Goal: Communication & Community: Answer question/provide support

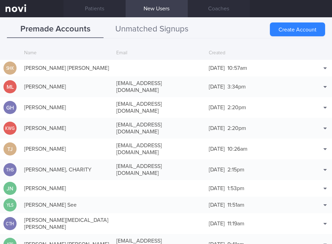
click at [142, 32] on button "Unmatched Signups" at bounding box center [152, 29] width 97 height 17
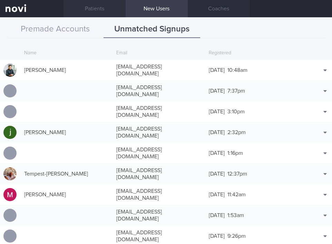
click at [80, 10] on link "Patients" at bounding box center [95, 8] width 62 height 17
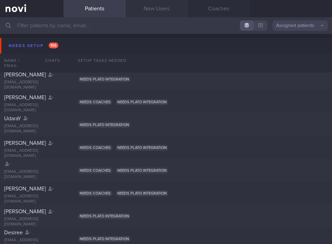
click at [170, 9] on link "New Users" at bounding box center [157, 8] width 62 height 17
click at [167, 10] on link "New Users" at bounding box center [157, 8] width 62 height 17
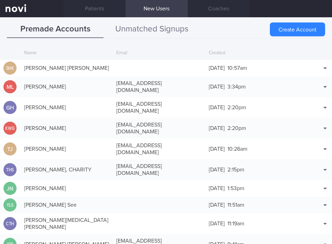
click at [153, 27] on button "Unmatched Signups" at bounding box center [152, 29] width 97 height 17
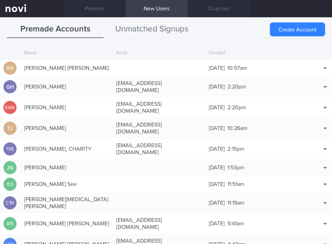
click at [131, 32] on button "Unmatched Signups" at bounding box center [152, 29] width 97 height 17
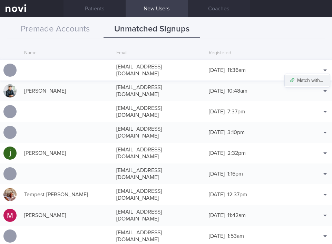
click at [300, 82] on button "Match with..." at bounding box center [307, 80] width 45 height 10
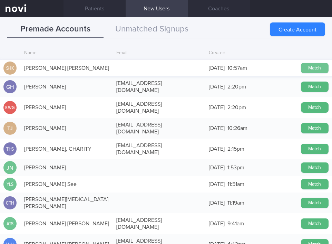
click at [314, 70] on button "Match" at bounding box center [315, 68] width 28 height 10
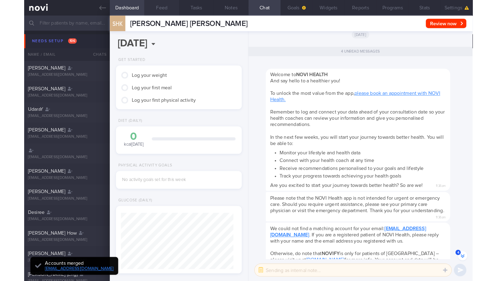
scroll to position [-76, 0]
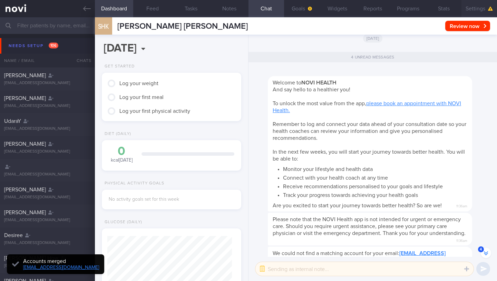
click at [332, 9] on button "Settings" at bounding box center [480, 8] width 36 height 17
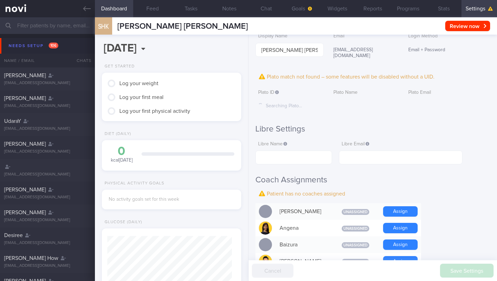
scroll to position [107, 0]
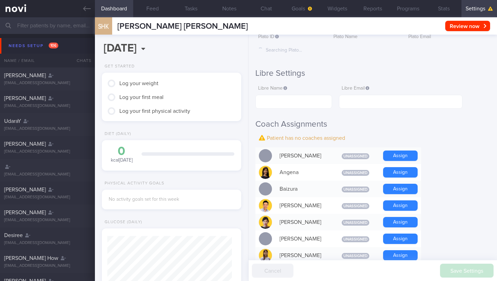
click at [332, 167] on button "Assign" at bounding box center [400, 172] width 35 height 10
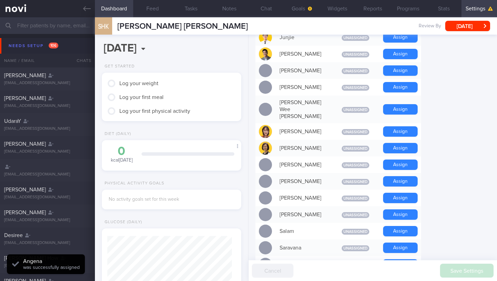
scroll to position [400, 0]
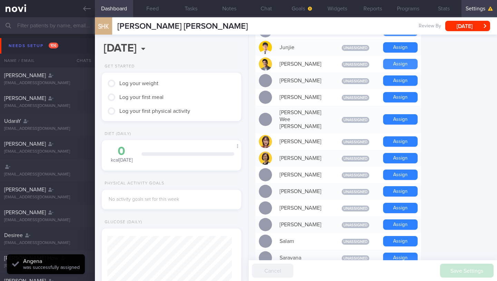
click at [332, 60] on button "Assign" at bounding box center [400, 64] width 35 height 10
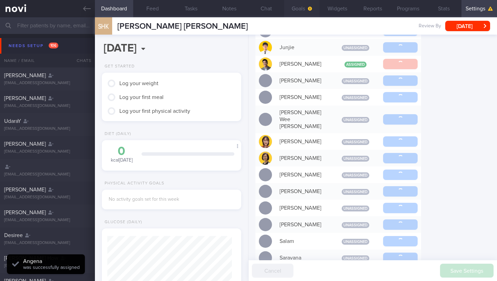
scroll to position [-89, 0]
click at [300, 11] on button "Goals" at bounding box center [302, 8] width 36 height 17
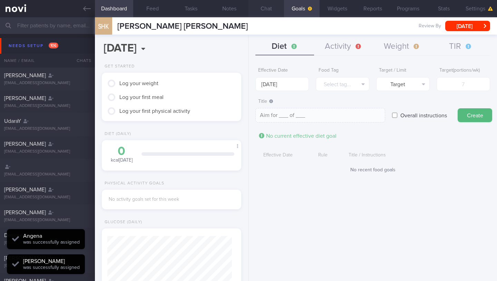
scroll to position [62, 125]
click at [268, 13] on button "Chat" at bounding box center [267, 8] width 36 height 17
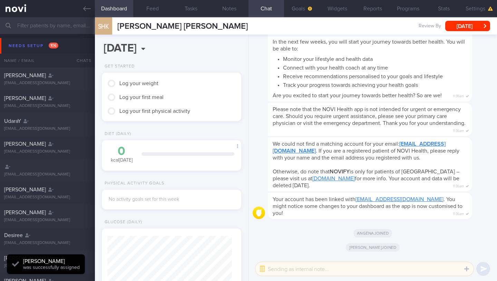
click at [257, 244] on div "​ ​" at bounding box center [365, 269] width 218 height 14
click at [264, 244] on button "button" at bounding box center [262, 268] width 12 height 12
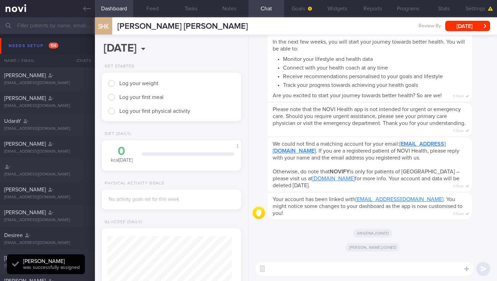
click at [309, 244] on textarea at bounding box center [365, 269] width 218 height 14
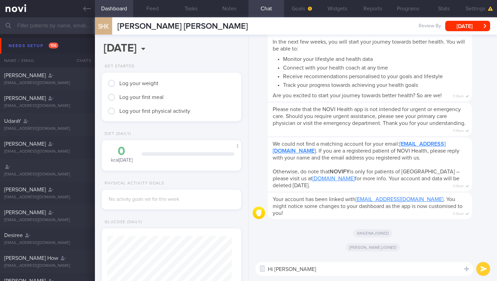
type textarea "Hi [PERSON_NAME]!"
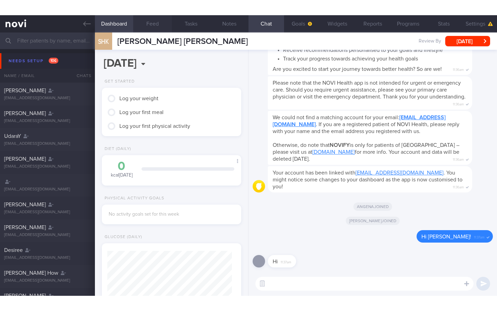
scroll to position [345425, 345389]
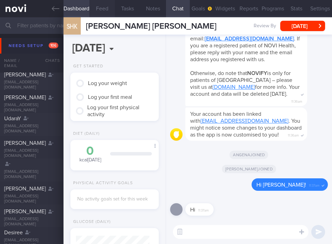
click at [104, 5] on button "Feed" at bounding box center [102, 8] width 26 height 17
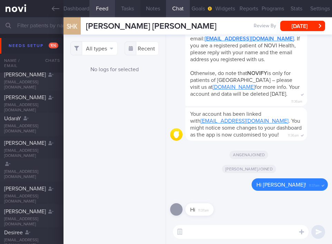
click at [134, 8] on button "Tasks" at bounding box center [128, 8] width 26 height 17
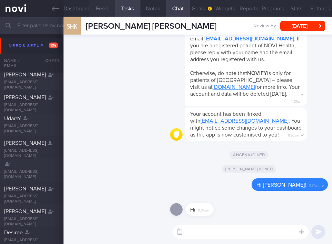
click at [114, 9] on button "Feed" at bounding box center [102, 8] width 26 height 17
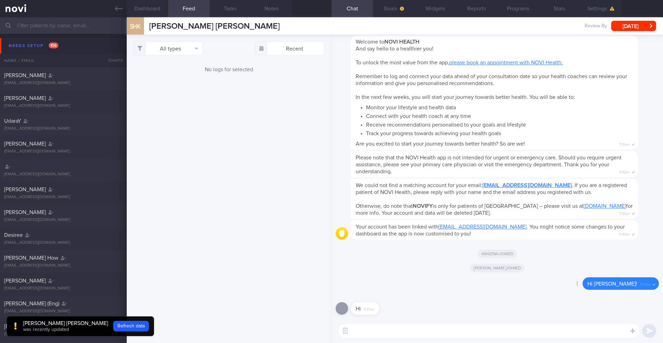
scroll to position [400, 0]
click at [332, 244] on textarea at bounding box center [489, 331] width 301 height 14
paste textarea "Hi [patient’s name], this is your health coach, Angena. It was nice speaking to…"
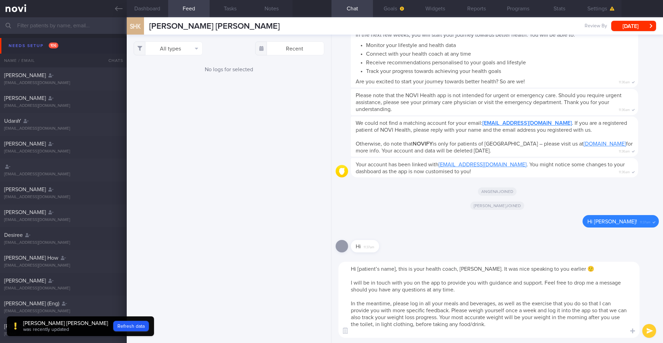
drag, startPoint x: 395, startPoint y: 269, endPoint x: 373, endPoint y: 268, distance: 22.1
click at [332, 244] on textarea "Hi [patient’s name], this is your health coach, Angena. It was nice speaking to…" at bounding box center [489, 300] width 301 height 76
click at [332, 244] on textarea "Hi Himashi, this is your health coach, Angena. It was nice speaking to you earl…" at bounding box center [489, 300] width 301 height 76
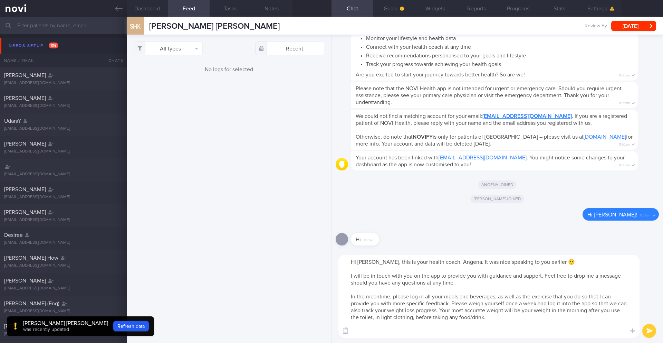
paste textarea "- To ensure you don't miss notifications, please go to the "Settings" section o…"
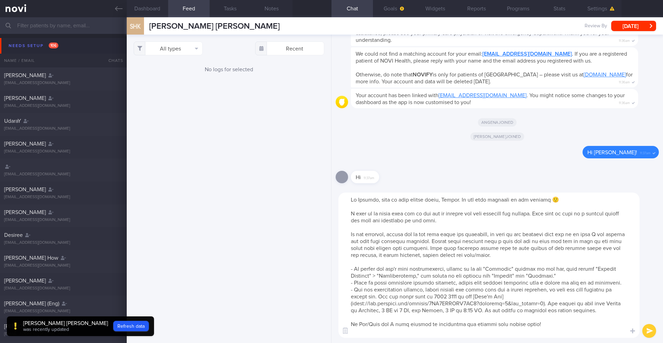
scroll to position [14, 0]
drag, startPoint x: 380, startPoint y: 331, endPoint x: 359, endPoint y: 317, distance: 25.1
click at [332, 244] on textarea at bounding box center [489, 264] width 301 height 145
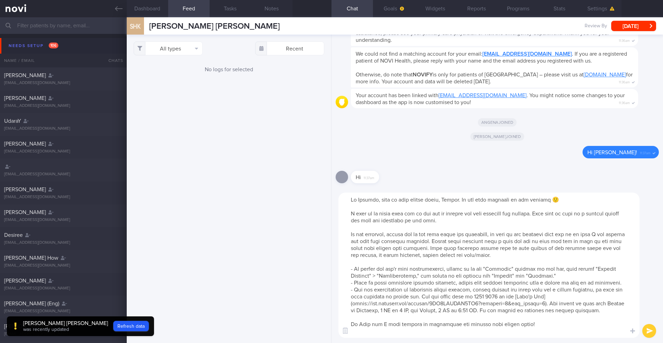
click at [332, 244] on textarea at bounding box center [489, 264] width 301 height 145
drag, startPoint x: 375, startPoint y: 291, endPoint x: 465, endPoint y: 290, distance: 90.2
click at [332, 244] on textarea at bounding box center [489, 264] width 301 height 145
type textarea "Hi Himashi, this is your health coach, Angena. It was nice speaking to you earl…"
click at [332, 244] on textarea at bounding box center [489, 264] width 301 height 145
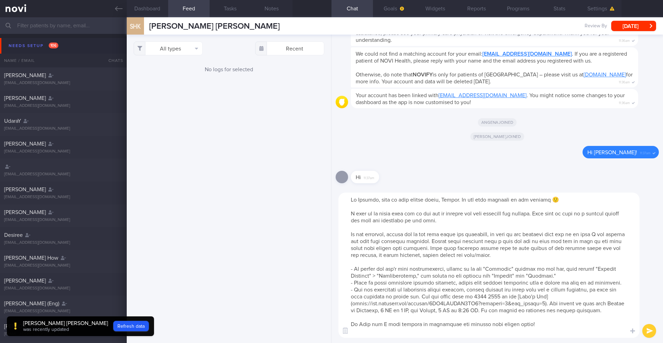
click at [332, 244] on button "submit" at bounding box center [650, 331] width 14 height 14
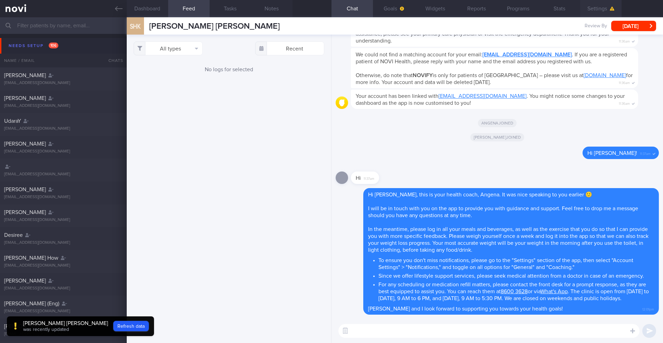
click at [332, 11] on button "Settings" at bounding box center [600, 8] width 41 height 17
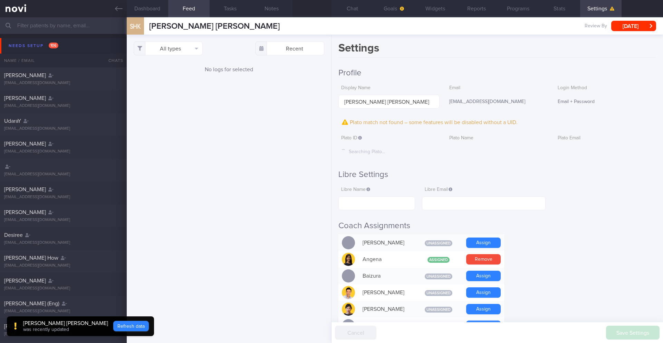
click at [129, 244] on button "Refresh data" at bounding box center [131, 326] width 36 height 10
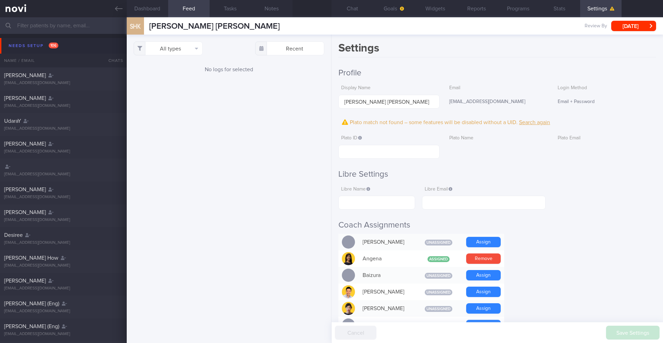
scroll to position [88, 176]
click at [332, 155] on input "text" at bounding box center [389, 152] width 101 height 14
paste input "8430800525b0f2e54f080383d4fe75a7"
type input "8430800525b0f2e54f080383d4fe75a7"
click at [332, 244] on button "Save Settings" at bounding box center [633, 332] width 54 height 14
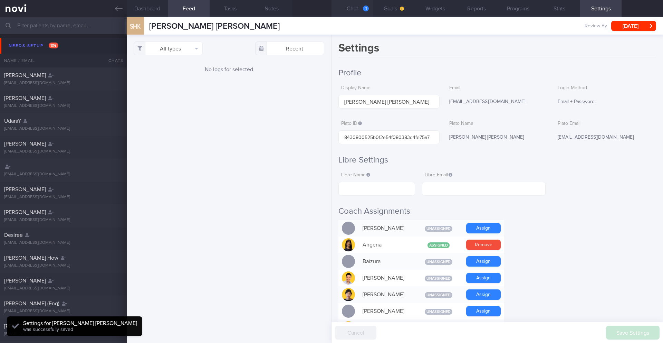
click at [332, 9] on button "Chat 1" at bounding box center [352, 8] width 41 height 17
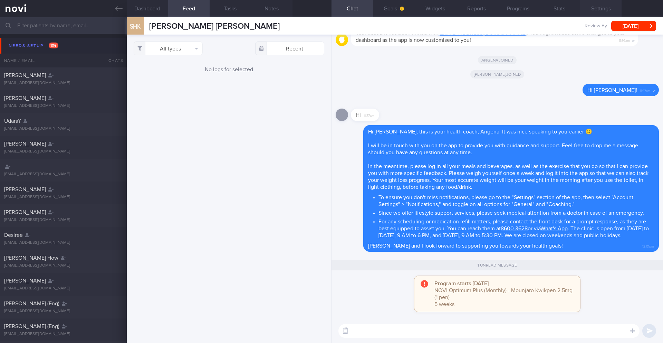
click at [332, 10] on button "Settings" at bounding box center [600, 8] width 41 height 17
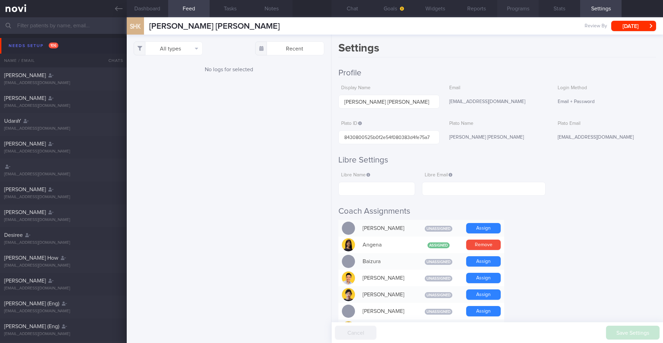
click at [332, 10] on button "Programs" at bounding box center [517, 8] width 41 height 17
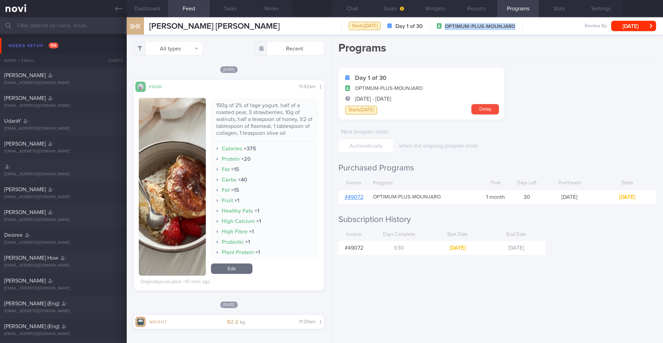
drag, startPoint x: 448, startPoint y: 26, endPoint x: 526, endPoint y: 26, distance: 78.4
click at [526, 26] on div "SHK [PERSON_NAME] [PERSON_NAME] Starts [DATE] Day 1 of 30 OPTIMUM-PLUS-MOUNJARO…" at bounding box center [395, 25] width 537 height 17
click at [596, 11] on button "Settings" at bounding box center [600, 8] width 41 height 17
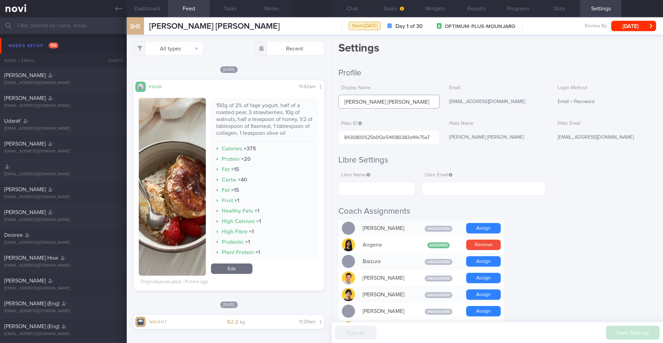
drag, startPoint x: 370, startPoint y: 102, endPoint x: 341, endPoint y: 102, distance: 28.3
click at [341, 102] on input "[PERSON_NAME] [PERSON_NAME]" at bounding box center [389, 102] width 101 height 14
drag, startPoint x: 409, startPoint y: 103, endPoint x: 369, endPoint y: 102, distance: 40.4
click at [369, 102] on input "[PERSON_NAME]" at bounding box center [389, 102] width 101 height 14
type input "[PERSON_NAME]"
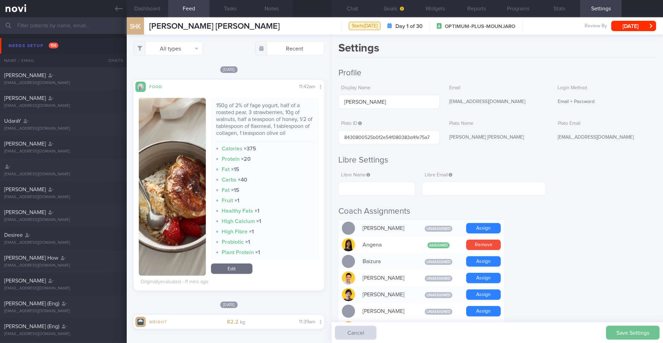
click at [623, 336] on button "Save Settings" at bounding box center [633, 332] width 54 height 14
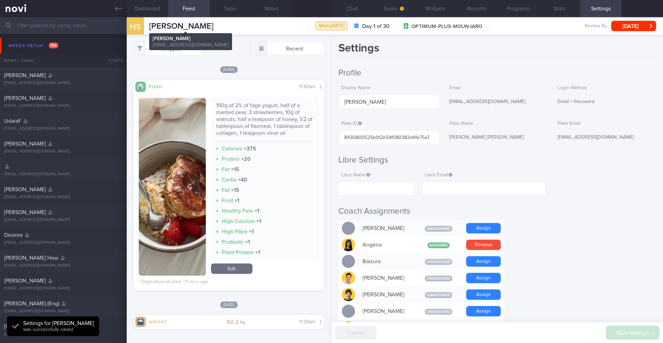
drag, startPoint x: 224, startPoint y: 25, endPoint x: 147, endPoint y: 24, distance: 76.7
click at [147, 24] on div "HS [PERSON_NAME] [PERSON_NAME] [EMAIL_ADDRESS][DOMAIN_NAME] Starts [DATE] Day 1…" at bounding box center [395, 25] width 537 height 17
copy span "[PERSON_NAME]"
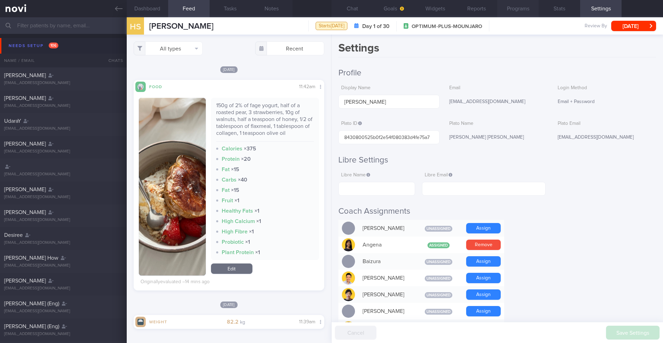
click at [516, 11] on button "Programs" at bounding box center [517, 8] width 41 height 17
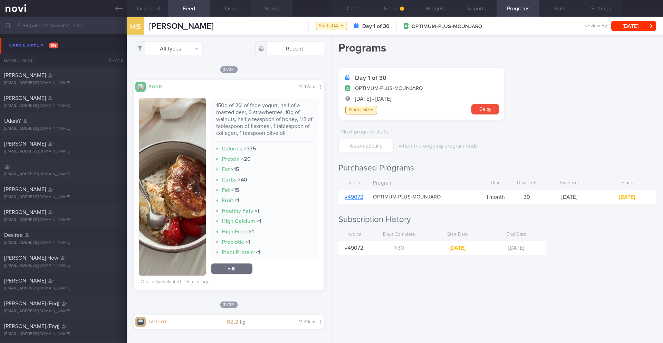
click at [276, 10] on button "Notes" at bounding box center [271, 8] width 41 height 17
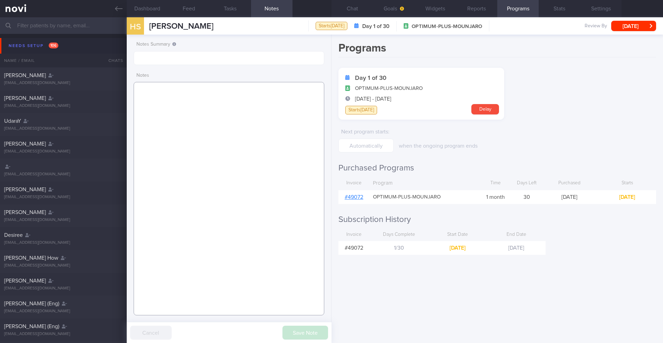
click at [244, 95] on textarea at bounding box center [229, 198] width 191 height 233
paste textarea "Says she has been yoyo dieting for a while Struggles with eating a low calorie …"
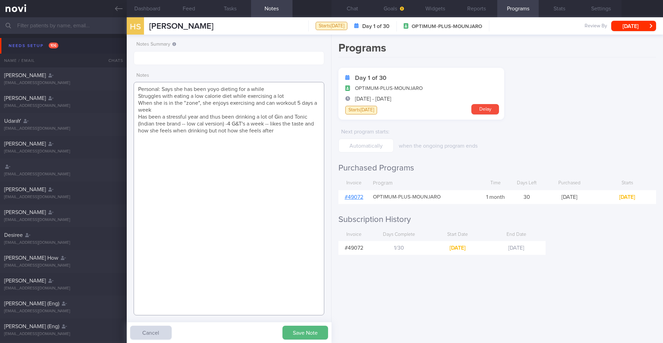
click at [163, 88] on textarea "Personal: Says she has been yoyo dieting for a while Struggles with eating a lo…" at bounding box center [229, 198] width 191 height 233
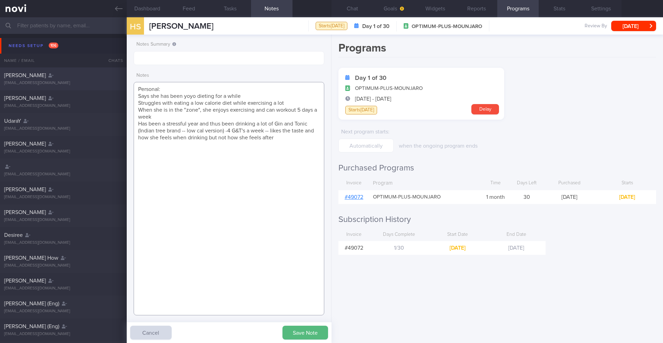
drag, startPoint x: 162, startPoint y: 89, endPoint x: 110, endPoint y: 82, distance: 53.4
click at [110, 82] on div "Patients New Users Coaches Assigned patients Assigned patients All active patie…" at bounding box center [331, 179] width 663 height 325
click at [198, 124] on textarea "TO NOTE: Says she has been yoyo dieting for a while Struggles with eating a low…" at bounding box center [229, 198] width 191 height 233
click at [200, 124] on textarea "TO NOTE: Says she has been yoyo dieting for a while Struggles with eating a low…" at bounding box center [229, 198] width 191 height 233
drag, startPoint x: 313, startPoint y: 139, endPoint x: 116, endPoint y: 97, distance: 201.8
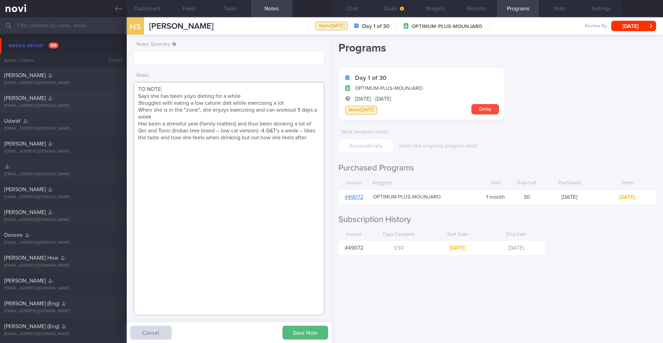
click at [116, 97] on div "Patients New Users Coaches Assigned patients Assigned patients All active patie…" at bounding box center [331, 179] width 663 height 325
paste textarea "and thus been drinking a lot of Gin and Tonic (Indian tree brand -- low cal ver…"
click at [217, 175] on textarea "TO NOTE: Says she has been yoyo dieting for a while Struggles with eating a low…" at bounding box center [229, 198] width 191 height 233
type textarea "TO NOTE: Says she has been yoyo dieting for a while Struggles with eating a low…"
click at [392, 11] on button "Goals" at bounding box center [393, 8] width 41 height 17
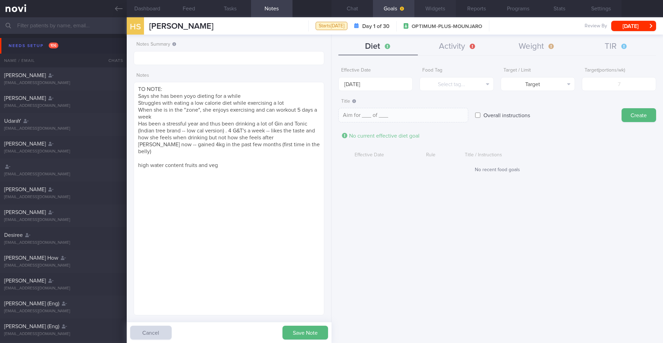
click at [421, 9] on button "Widgets" at bounding box center [435, 8] width 41 height 17
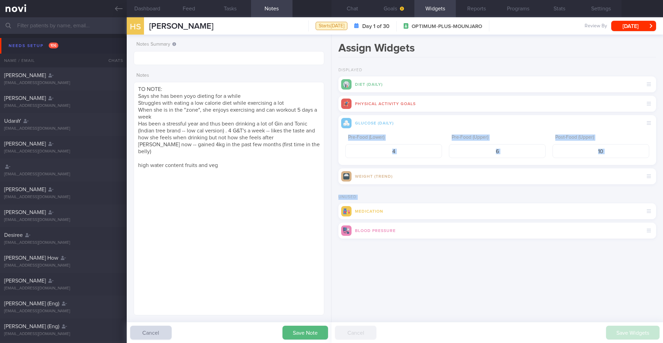
drag, startPoint x: 406, startPoint y: 134, endPoint x: 403, endPoint y: 177, distance: 43.6
click at [403, 217] on form "Displayed Diet (Daily) Physical Activity Goals Glucose (Daily) Pre-Food (Lower)…" at bounding box center [498, 158] width 318 height 181
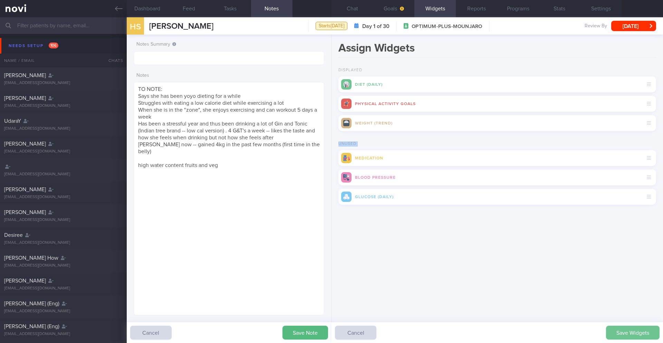
click at [640, 326] on button "Save Widgets" at bounding box center [633, 332] width 54 height 14
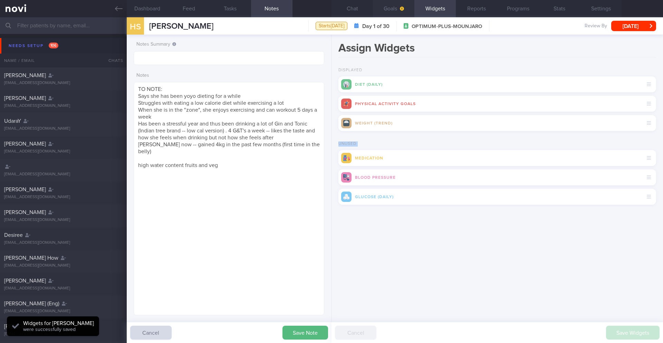
click at [395, 12] on button "Goals" at bounding box center [393, 8] width 41 height 17
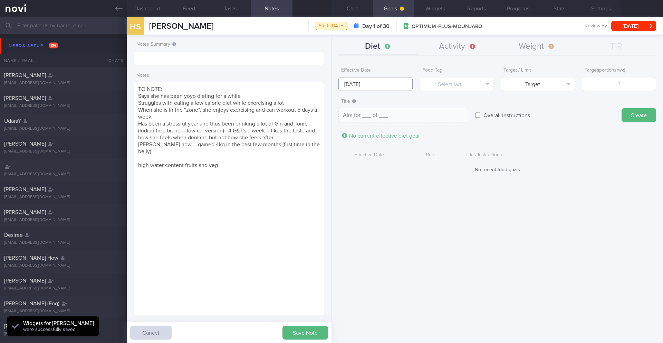
click at [365, 83] on input "[DATE]" at bounding box center [376, 84] width 74 height 14
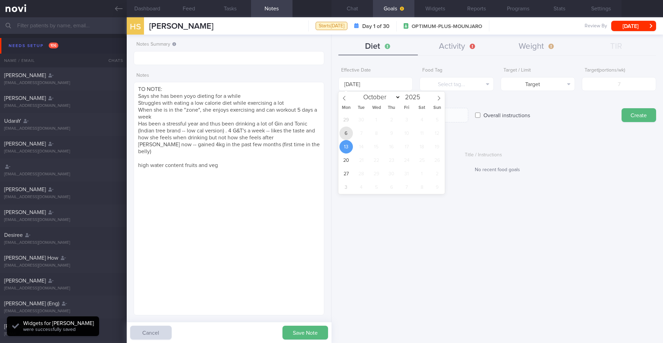
click at [346, 131] on span "6" at bounding box center [346, 132] width 13 height 13
type input "[DATE]"
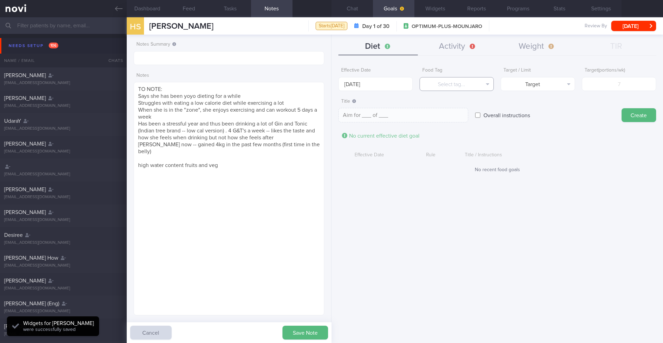
click at [455, 81] on button "Select tag..." at bounding box center [457, 84] width 74 height 14
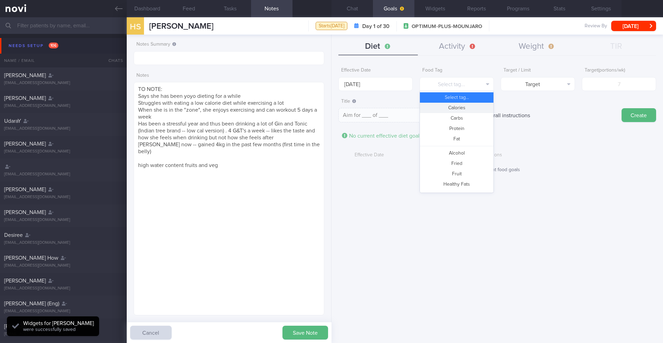
click at [454, 107] on button "Calories" at bounding box center [457, 108] width 74 height 10
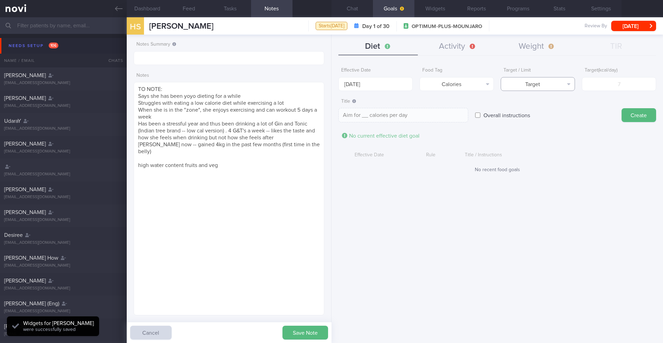
click at [516, 79] on button "Target" at bounding box center [538, 84] width 74 height 14
click at [529, 106] on button "Limit" at bounding box center [538, 108] width 74 height 10
type textarea "Keep to __ calories per day"
click at [625, 90] on input "number" at bounding box center [619, 84] width 74 height 14
type input "1"
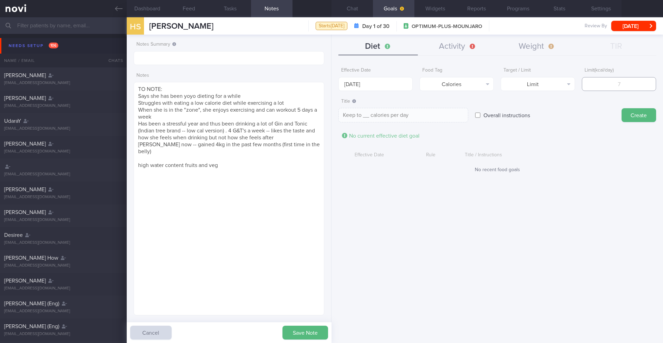
type textarea "Keep to 1 calories per day"
type input "14"
type textarea "Keep to 14 calories per day"
type input "140"
type textarea "Keep to 140 calories per day"
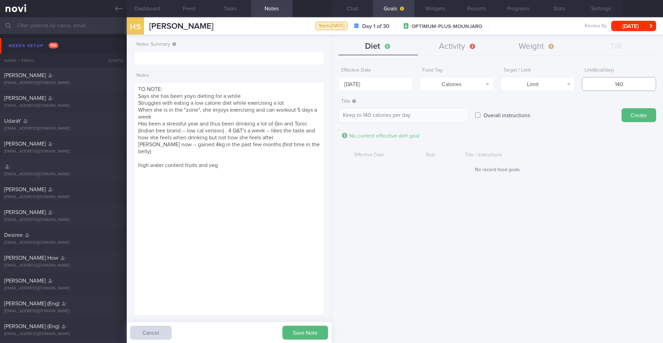
type input "1400"
type textarea "Keep to 1400 calories per day"
type input "1400"
click at [628, 114] on button "Create" at bounding box center [639, 115] width 35 height 14
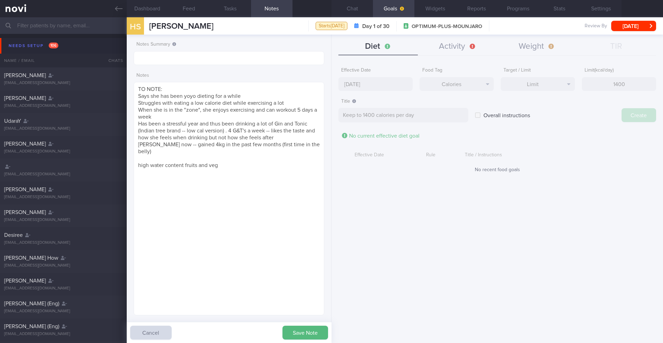
type input "[DATE]"
type textarea "Aim for ___ of ___"
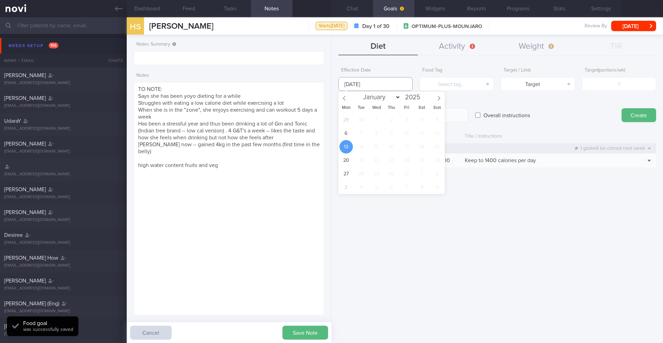
click at [362, 87] on input "[DATE]" at bounding box center [376, 84] width 74 height 14
click at [344, 132] on span "6" at bounding box center [346, 132] width 13 height 13
type input "[DATE]"
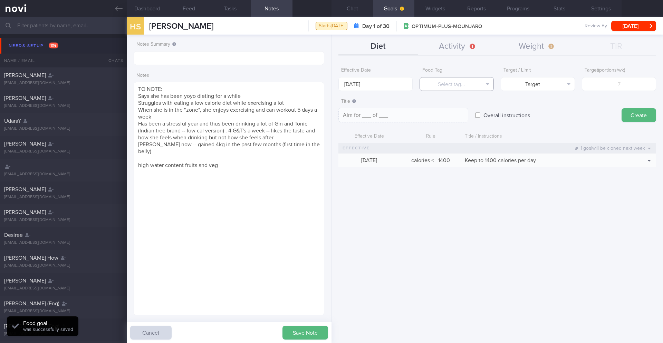
click at [456, 84] on button "Select tag..." at bounding box center [457, 84] width 74 height 14
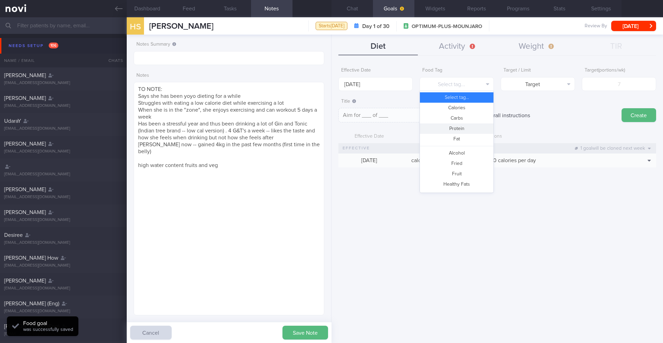
click at [461, 131] on button "Protein" at bounding box center [457, 128] width 74 height 10
type textarea "Aim for __g of protein per day"
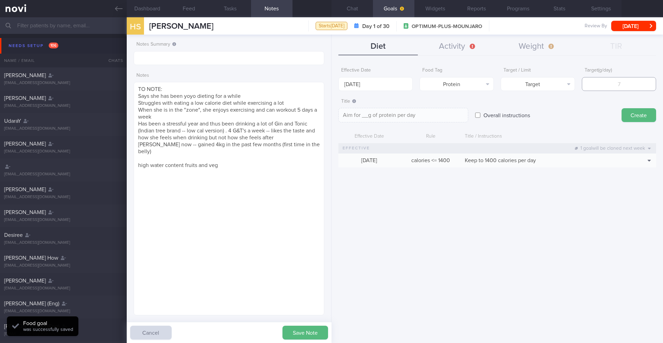
click at [608, 87] on input "number" at bounding box center [619, 84] width 74 height 14
type input "1"
type textarea "Aim for 1g of protein per day"
type input "10"
type textarea "Aim for 10g of protein per day"
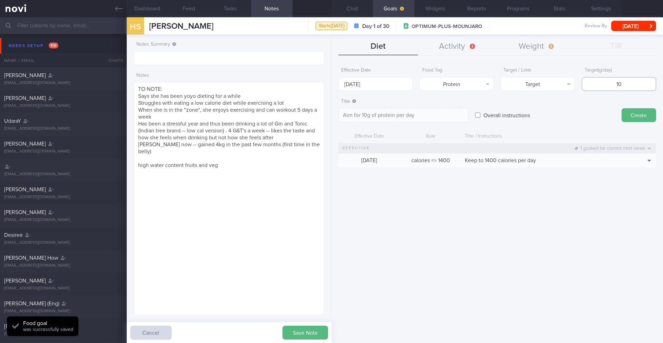
type input "100"
type textarea "Aim for 100g of protein per day"
type input "100"
click at [638, 114] on button "Create" at bounding box center [639, 115] width 35 height 14
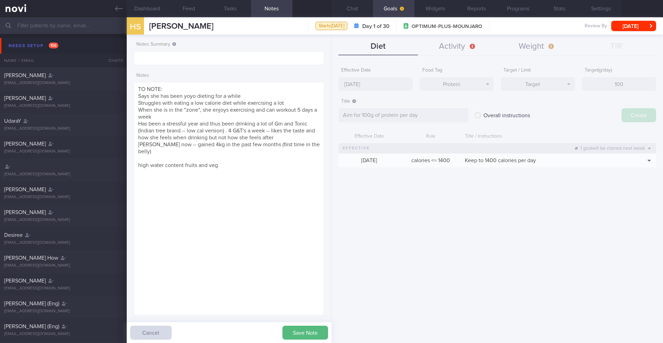
type input "[DATE]"
type textarea "Aim for ___ of ___"
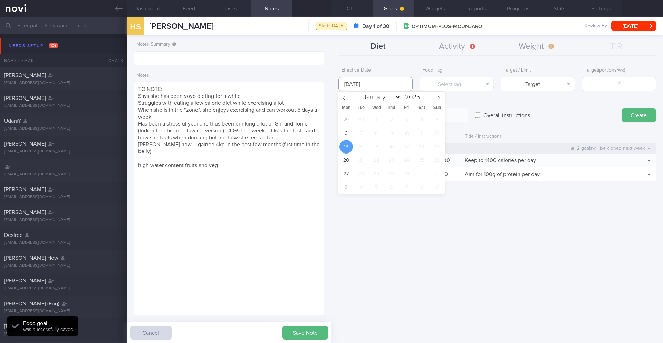
click at [357, 82] on input "[DATE]" at bounding box center [376, 84] width 74 height 14
click at [341, 134] on span "6" at bounding box center [346, 132] width 13 height 13
type input "[DATE]"
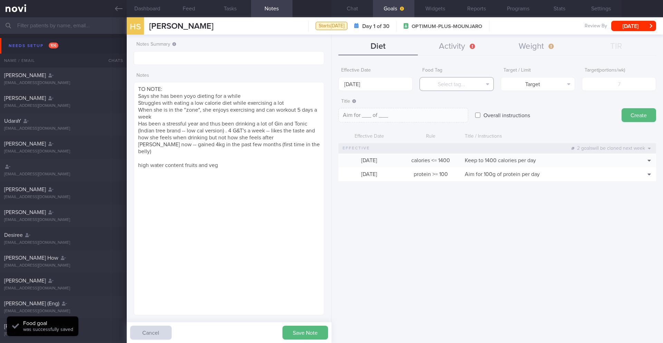
click at [455, 85] on button "Select tag..." at bounding box center [457, 84] width 74 height 14
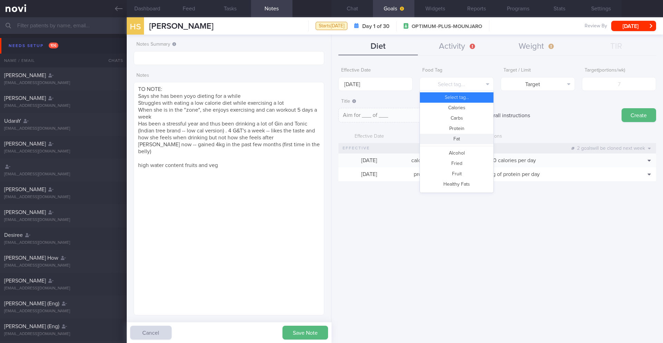
click at [456, 140] on button "Fat" at bounding box center [457, 139] width 74 height 10
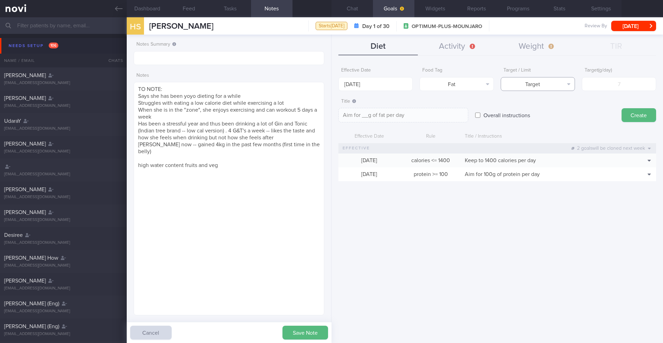
click at [562, 86] on button "Target" at bounding box center [538, 84] width 74 height 14
click at [554, 106] on button "Limit" at bounding box center [538, 108] width 74 height 10
type textarea "Keep to __g of fat per day"
click at [613, 91] on form "Effective Date [DATE] Food Tag Fat Select tag... Calories Carbs Protein Fat Alc…" at bounding box center [498, 126] width 318 height 124
click at [614, 86] on input "number" at bounding box center [619, 84] width 74 height 14
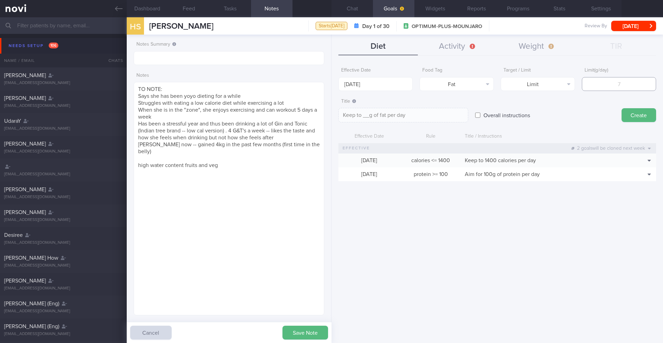
type input "4"
type textarea "Keep to 4g of fat per day"
type input "47"
type textarea "Keep to 47g of fat per day"
type input "47"
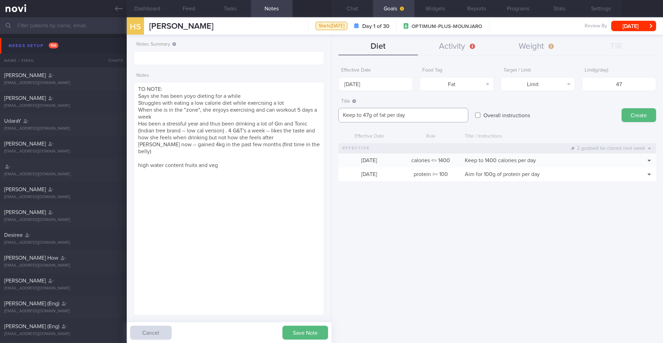
click at [433, 116] on textarea "Keep to 47g of fat per day" at bounding box center [404, 115] width 130 height 15
type textarea "Keep to 47g of fat per day (30% calories)"
drag, startPoint x: 625, startPoint y: 87, endPoint x: 614, endPoint y: 84, distance: 12.2
click at [614, 84] on input "47" at bounding box center [619, 84] width 74 height 14
type input "54"
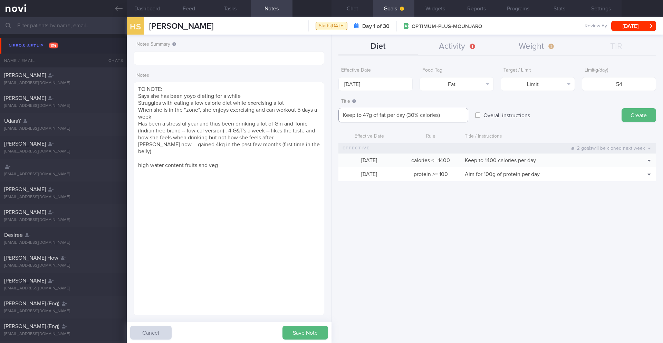
click at [413, 115] on textarea "Keep to 47g of fat per day (30% calories)" at bounding box center [404, 115] width 130 height 15
drag, startPoint x: 369, startPoint y: 115, endPoint x: 357, endPoint y: 116, distance: 12.1
click at [357, 116] on textarea "Keep to 47g of fat per day (35% calories)" at bounding box center [404, 115] width 130 height 15
click at [386, 113] on textarea "Keep to 47g of fat per day (35% calories)" at bounding box center [404, 115] width 130 height 15
click at [368, 114] on textarea "Keep to 47g of fat per day (35% calories)" at bounding box center [404, 115] width 130 height 15
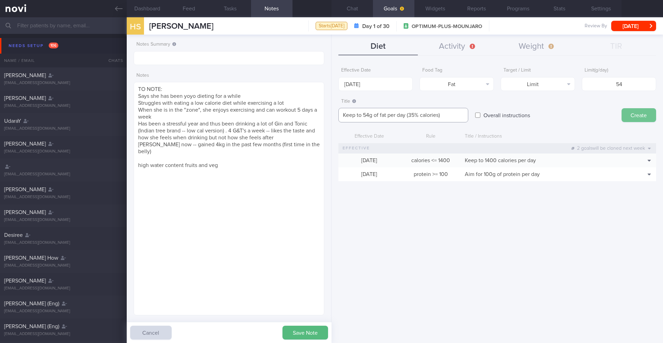
type textarea "Keep to 54g of fat per day (35% calories)"
click at [633, 116] on button "Create" at bounding box center [639, 115] width 35 height 14
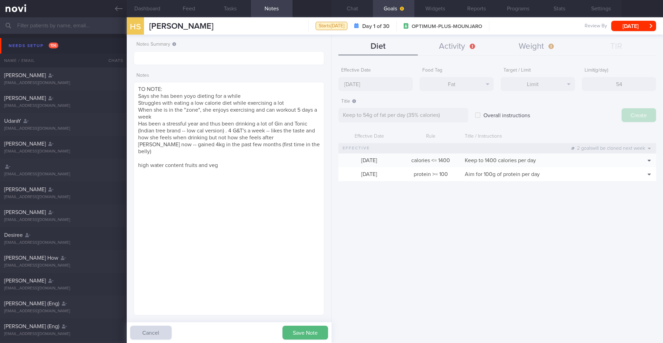
type input "[DATE]"
type textarea "Aim for ___ of ___"
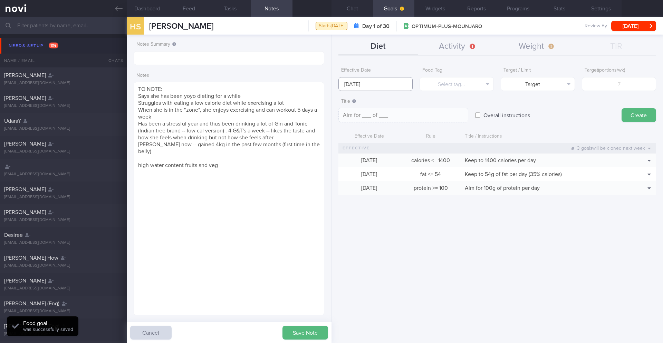
click at [378, 87] on input "[DATE]" at bounding box center [376, 84] width 74 height 14
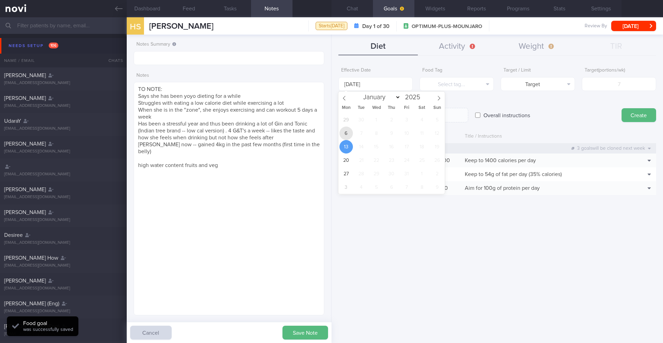
click at [347, 135] on span "6" at bounding box center [346, 132] width 13 height 13
type input "[DATE]"
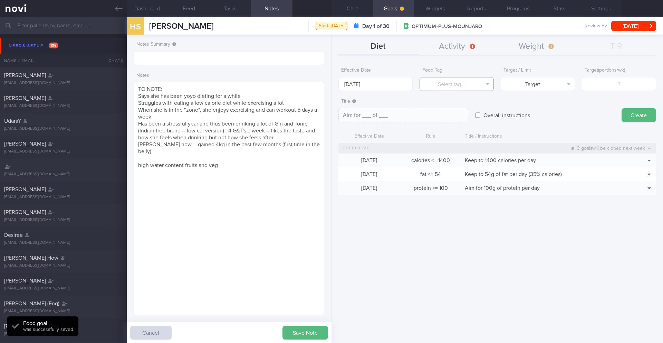
click at [462, 85] on button "Select tag..." at bounding box center [457, 84] width 74 height 14
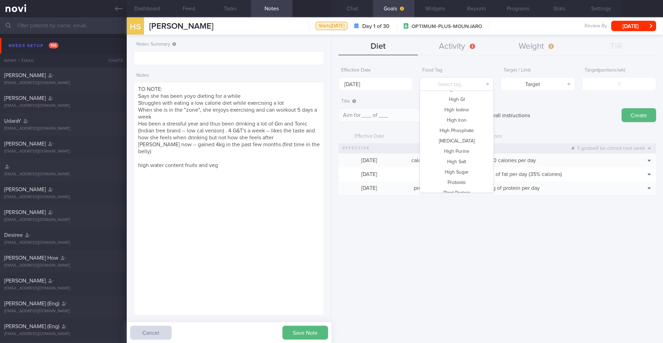
scroll to position [206, 0]
click at [470, 188] on button "Whole Grain" at bounding box center [457, 186] width 74 height 10
type textarea "Aim for __ portions of whole grains per week"
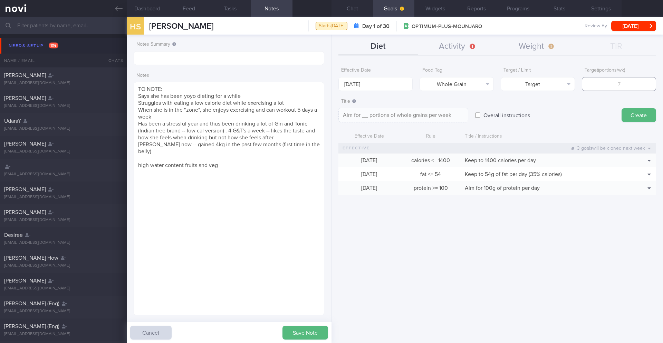
click at [615, 80] on input "number" at bounding box center [619, 84] width 74 height 14
type input "7"
type textarea "Aim for 7 portions of whole grains per week"
type input "7"
click at [462, 115] on textarea "Aim for 7 portions of whole grains per week" at bounding box center [404, 115] width 130 height 15
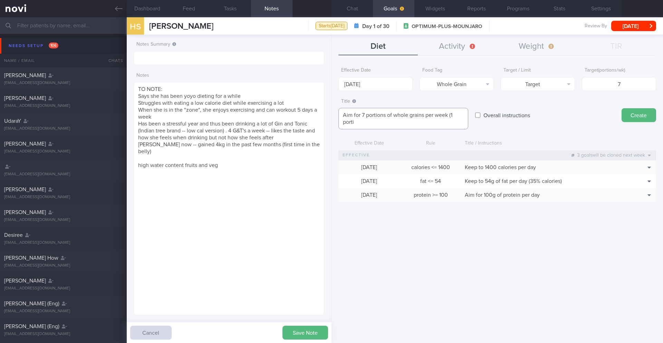
scroll to position [0, 0]
type textarea "Aim for 7 portions of whole grains per week (1 portion per day)"
click at [631, 111] on button "Create" at bounding box center [639, 115] width 35 height 14
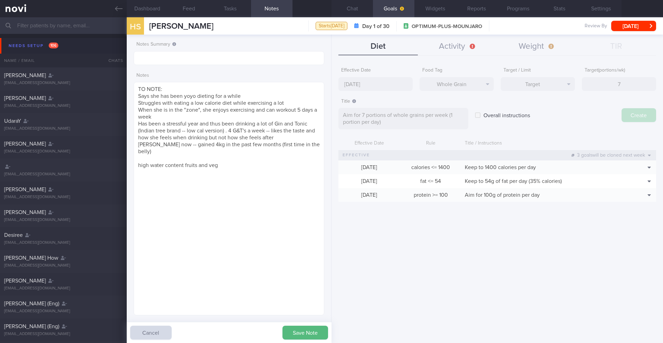
type input "[DATE]"
type textarea "Aim for ___ of ___"
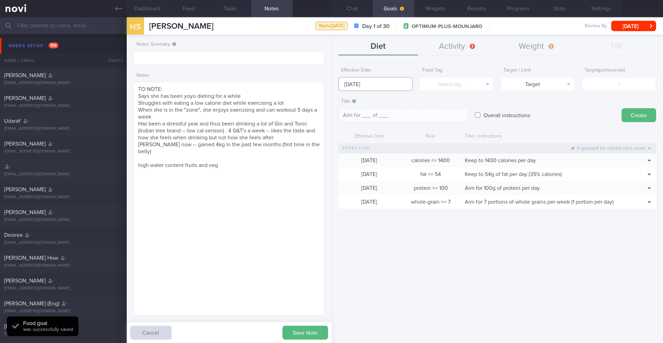
click at [398, 83] on input "[DATE]" at bounding box center [376, 84] width 74 height 14
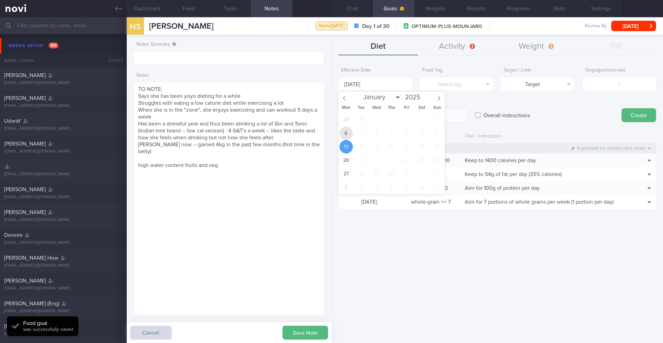
click at [350, 131] on span "6" at bounding box center [346, 132] width 13 height 13
type input "[DATE]"
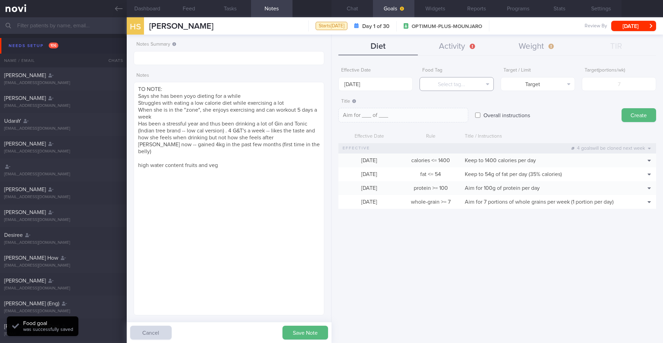
click at [484, 84] on button "Select tag..." at bounding box center [457, 84] width 74 height 14
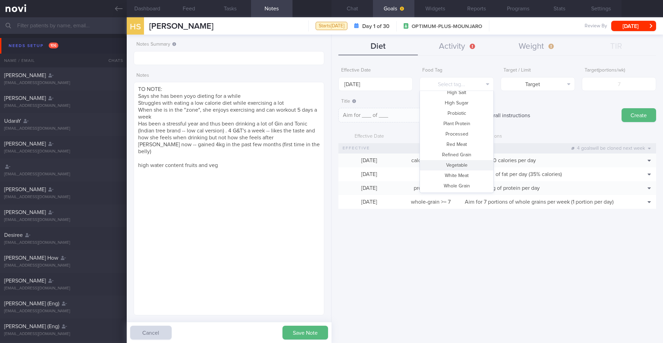
click at [472, 162] on button "Vegetable" at bounding box center [457, 165] width 74 height 10
type textarea "Aim for __ portions of vegetables per week"
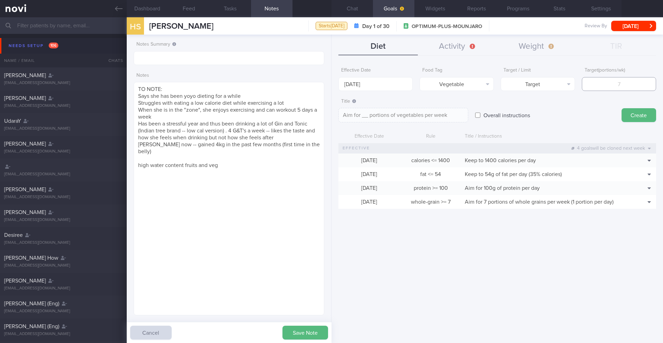
click at [610, 83] on input "number" at bounding box center [619, 84] width 74 height 14
type input "1"
type textarea "Aim for 1 portions of vegetables per week"
type input "14"
type textarea "Aim for 14 portions of vegetables per week"
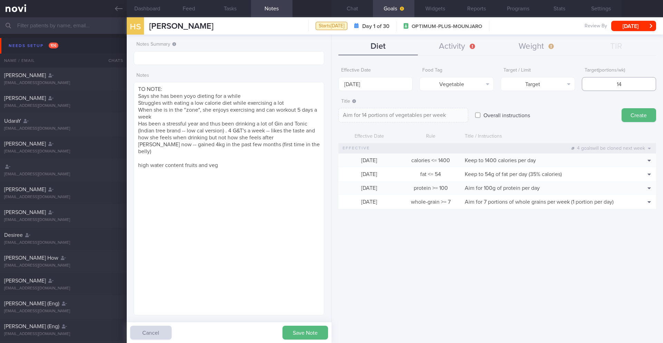
type input "1"
type textarea "Aim for 1 portions of vegetables per week"
type input "12"
type textarea "Aim for 12 portions of vegetables per week"
type input "121"
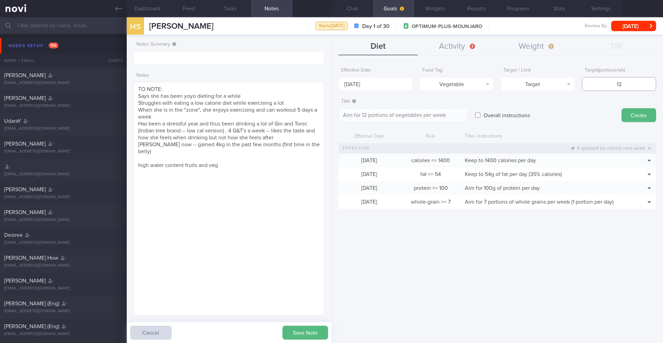
type textarea "Aim for 121 portions of vegetables per week"
type input "12"
type textarea "Aim for 12 portions of vegetables per week"
type input "1"
type textarea "Aim for 1 portions of vegetables per week"
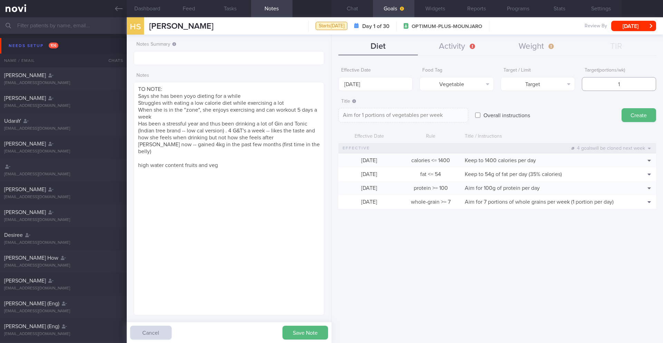
type textarea "Aim for __ portions of vegetables per week"
type input "2"
type textarea "Aim for 2 portions of vegetables per week"
type input "21"
type textarea "Aim for 21 portions of vegetables per week"
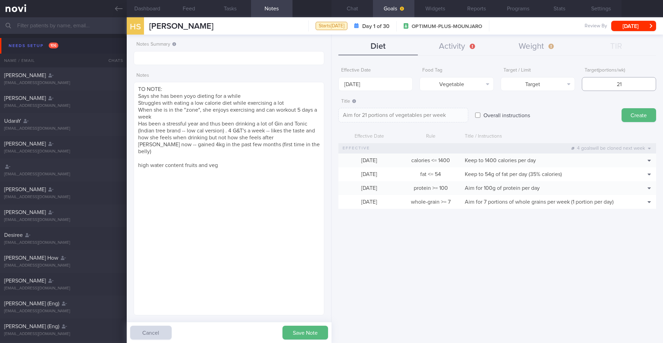
type input "21"
click at [454, 119] on textarea "Aim for 21 portions of vegetables per week" at bounding box center [404, 115] width 130 height 15
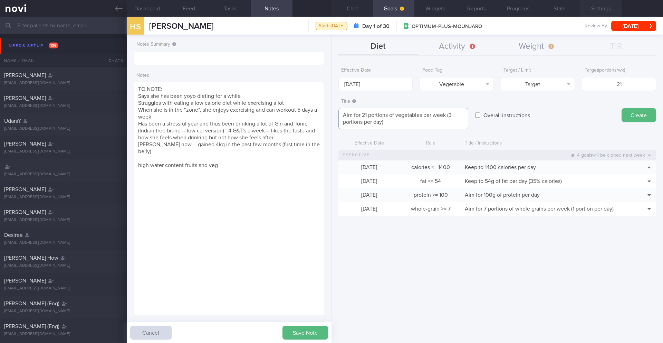
type textarea "Aim for 21 portions of vegetables per week (3 portions per day)"
click at [632, 119] on button "Create" at bounding box center [639, 115] width 35 height 14
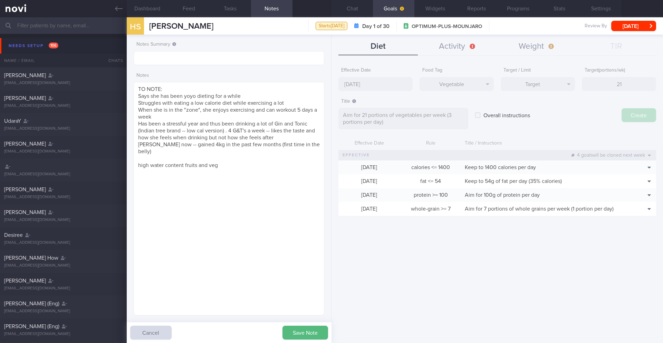
type input "[DATE]"
type textarea "Aim for ___ of ___"
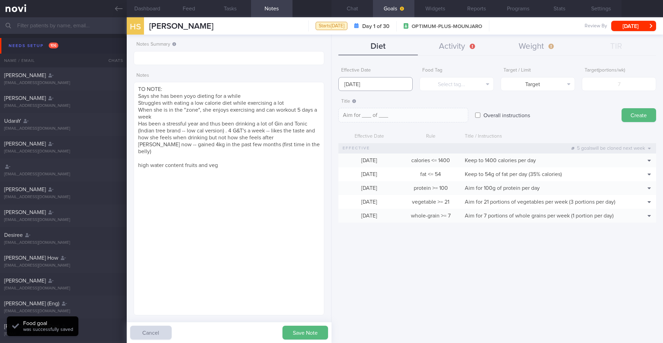
click at [359, 86] on input "[DATE]" at bounding box center [376, 84] width 74 height 14
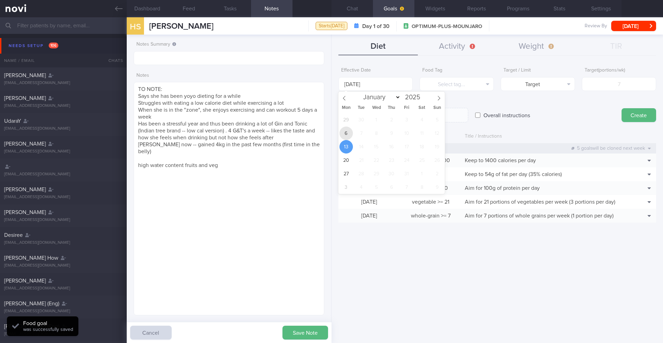
click at [349, 131] on span "6" at bounding box center [346, 132] width 13 height 13
type input "[DATE]"
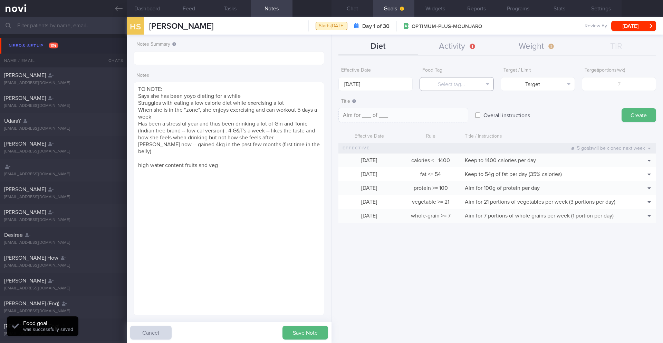
click at [440, 85] on button "Select tag..." at bounding box center [457, 84] width 74 height 14
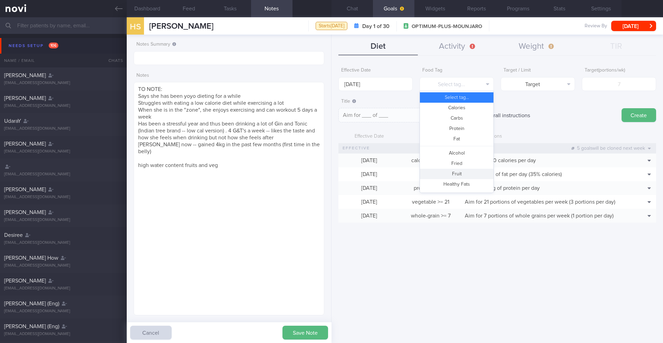
click at [455, 172] on button "Fruit" at bounding box center [457, 174] width 74 height 10
type textarea "Aim for __ portions of fruits per week"
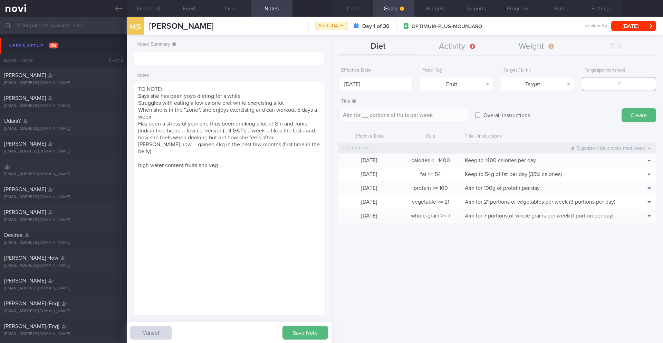
click at [601, 83] on input "number" at bounding box center [619, 84] width 74 height 14
type input "1"
type textarea "Aim for 1 portions of fruits per week"
type input "14"
type textarea "Aim for 14 portions of fruits per week"
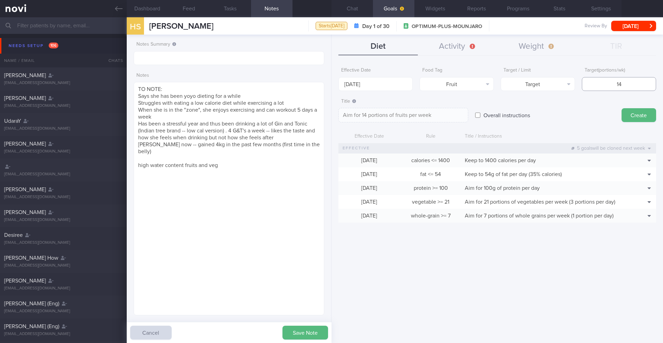
type input "14"
click at [442, 113] on textarea "Aim for 14 portions of fruits per week" at bounding box center [404, 115] width 130 height 15
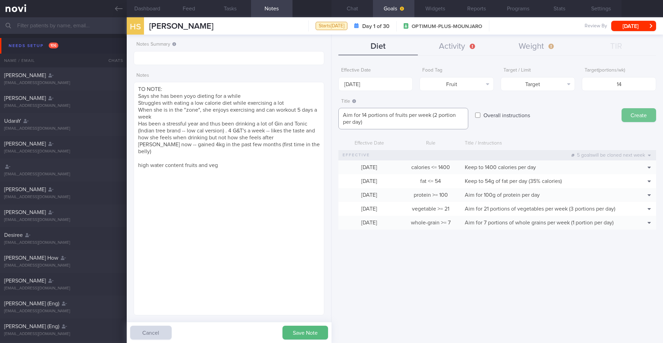
type textarea "Aim for 14 portions of fruits per week (2 portion per day)"
click at [647, 117] on button "Create" at bounding box center [639, 115] width 35 height 14
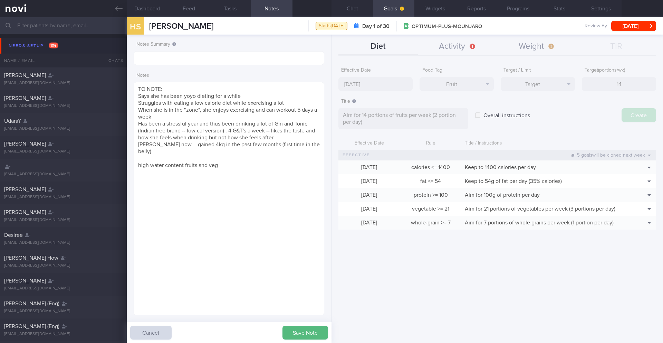
type input "[DATE]"
type textarea "Aim for ___ of ___"
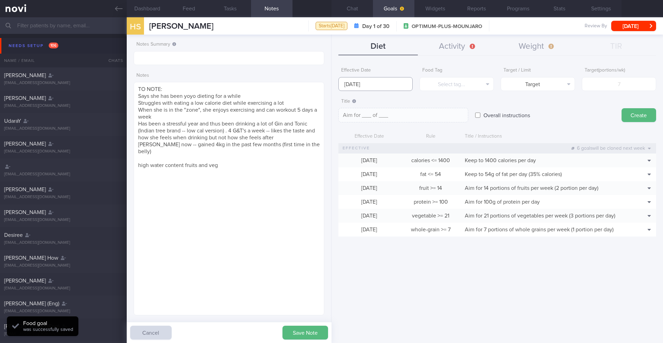
click at [382, 86] on input "[DATE]" at bounding box center [376, 84] width 74 height 14
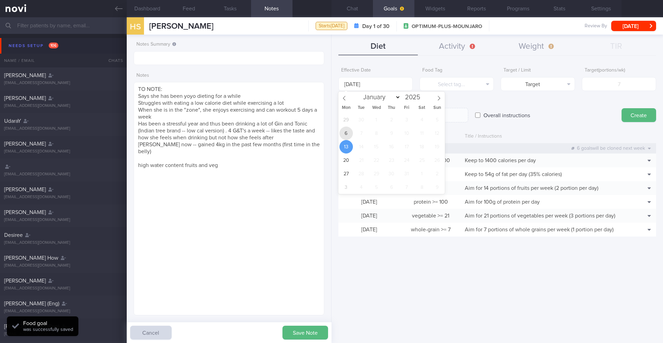
click at [348, 131] on span "6" at bounding box center [346, 132] width 13 height 13
type input "[DATE]"
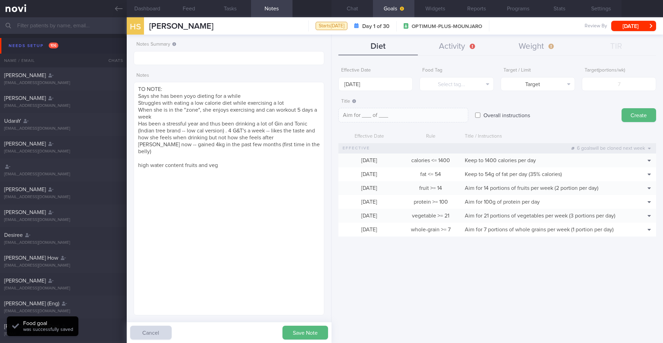
click at [459, 91] on form "Effective Date [DATE] Food Tag Select tag... Select tag... Calories Carbs Prote…" at bounding box center [498, 153] width 318 height 179
click at [480, 113] on label "Overall instructions" at bounding box center [507, 115] width 54 height 14
click at [480, 113] on input "Overall instructions" at bounding box center [477, 115] width 5 height 14
checkbox input "true"
click at [415, 118] on textarea at bounding box center [404, 115] width 130 height 15
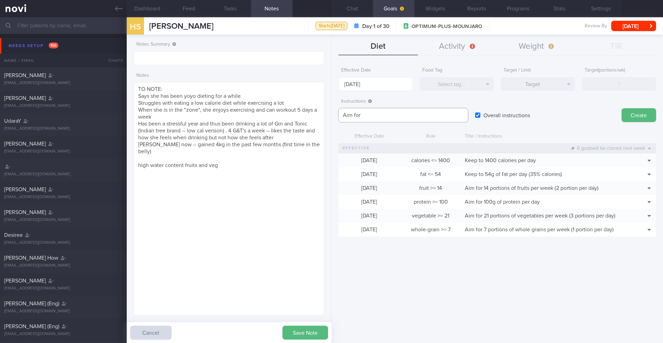
click at [371, 116] on textarea "Aim for" at bounding box center [404, 115] width 130 height 15
click at [363, 116] on textarea "Aim for" at bounding box center [404, 115] width 130 height 15
paste textarea "2.4 L fluids (preferably water, unsweetened drinks, clear soups) per day"
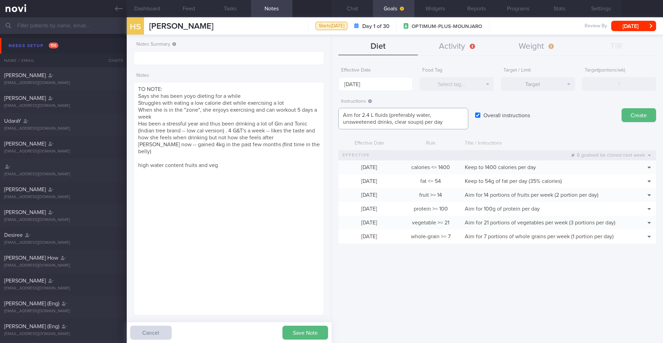
click at [363, 116] on textarea "Aim for 2.4 L fluids (preferably water, unsweetened drinks, clear soups) per day" at bounding box center [404, 118] width 130 height 21
type textarea "Aim for 2.4 L fluids (preferably water, unsweetened drinks, clear soups) per day"
click at [647, 115] on button "Create" at bounding box center [639, 115] width 35 height 14
type input "[DATE]"
type textarea "Aim for ___ of ___"
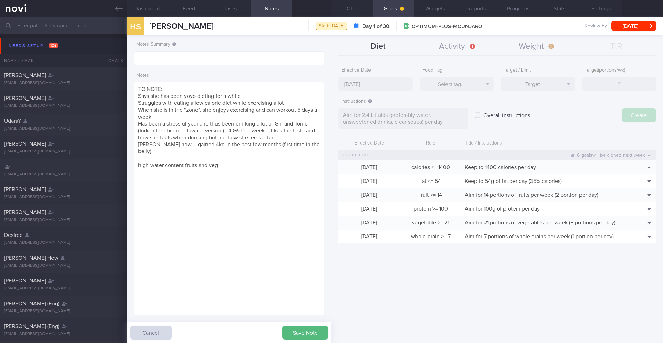
checkbox input "false"
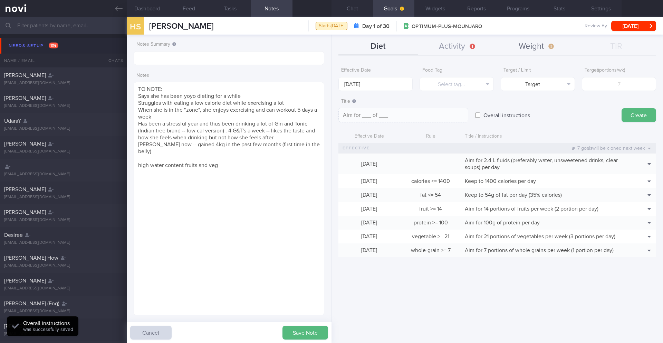
click at [531, 47] on button "Weight" at bounding box center [536, 46] width 79 height 17
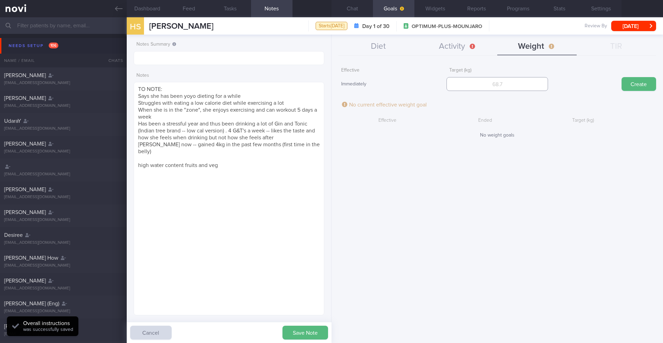
click at [488, 79] on input "number" at bounding box center [497, 84] width 101 height 14
type input "76"
click at [640, 83] on button "Create" at bounding box center [639, 84] width 35 height 14
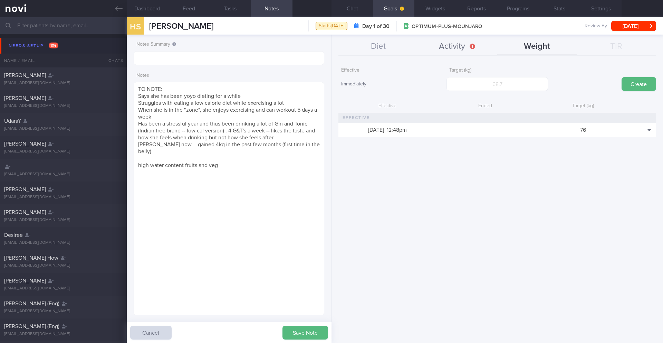
click at [452, 48] on button "Activity" at bounding box center [457, 46] width 79 height 17
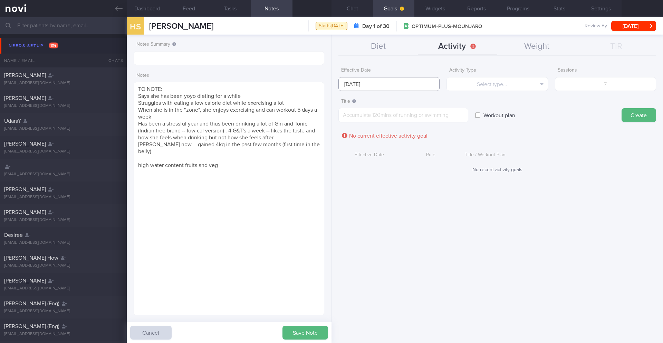
click at [375, 86] on input "[DATE]" at bounding box center [389, 84] width 101 height 14
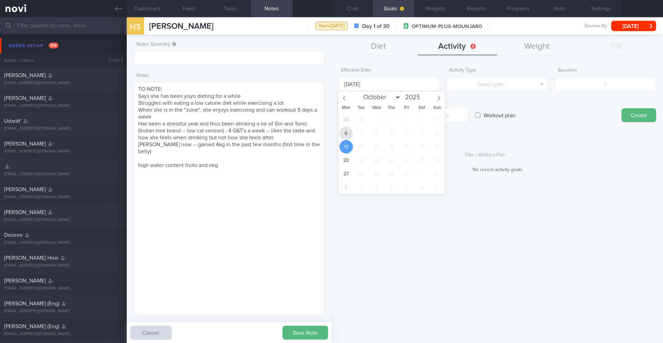
click at [345, 134] on span "6" at bounding box center [346, 132] width 13 height 13
type input "[DATE]"
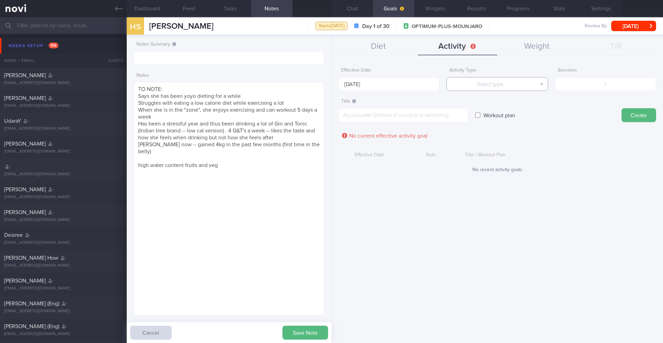
click at [458, 88] on button "Select type..." at bounding box center [497, 84] width 101 height 14
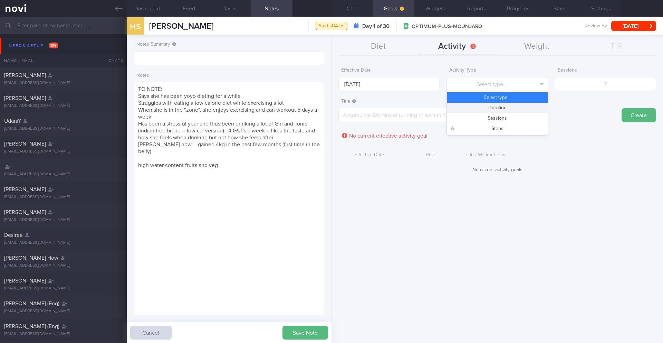
click at [471, 110] on button "Duration" at bounding box center [497, 108] width 101 height 10
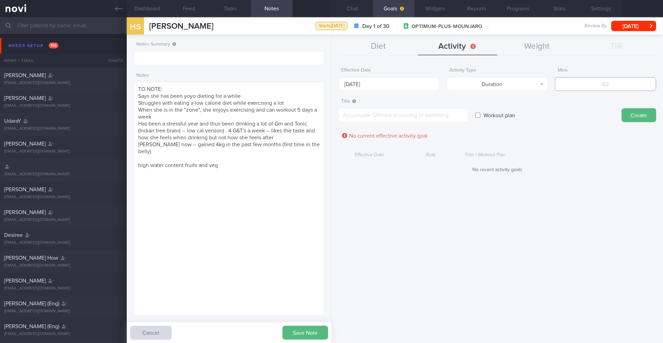
click at [578, 85] on input "number" at bounding box center [605, 84] width 101 height 14
type input "225"
click at [633, 118] on button "Create" at bounding box center [639, 115] width 35 height 14
click at [426, 118] on textarea at bounding box center [404, 115] width 130 height 15
click at [365, 125] on textarea "Aim for 225 minutes of moderate intensity exercise per week" at bounding box center [404, 118] width 130 height 21
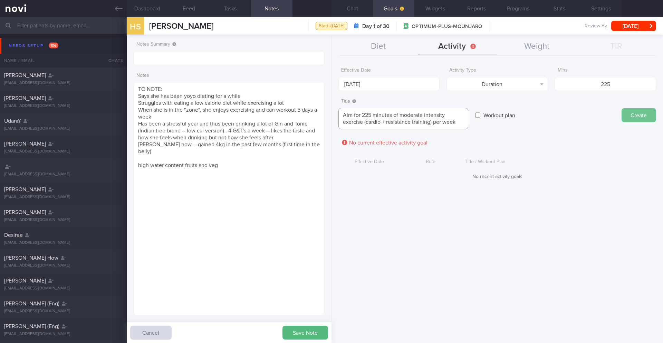
type textarea "Aim for 225 minutes of moderate intensity exercise (cardio + resistance trainin…"
click at [636, 112] on button "Create" at bounding box center [639, 115] width 35 height 14
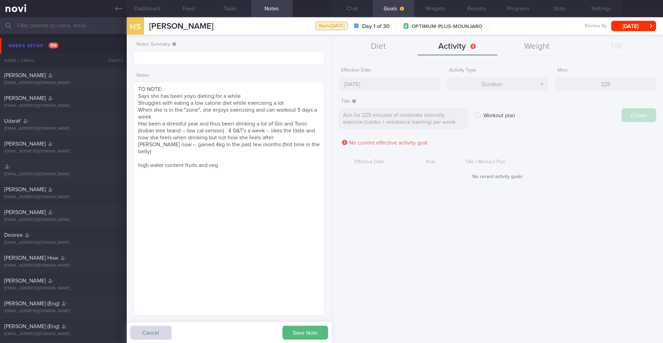
type input "[DATE]"
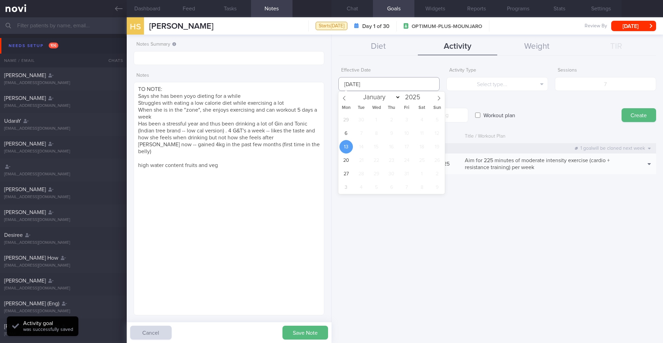
click at [400, 84] on input "[DATE]" at bounding box center [389, 84] width 101 height 14
click at [346, 132] on span "6" at bounding box center [346, 132] width 13 height 13
type input "[DATE]"
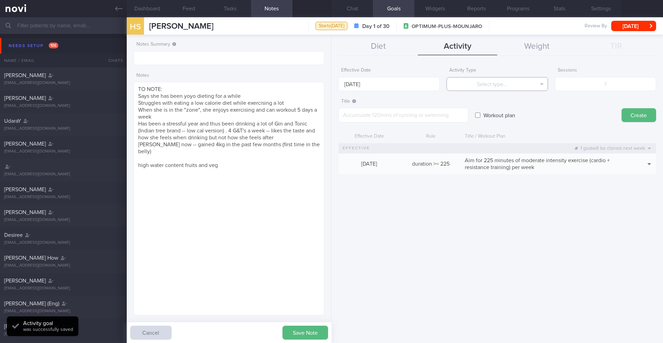
click at [461, 88] on button "Select type..." at bounding box center [497, 84] width 101 height 14
click at [511, 121] on button "Sessions" at bounding box center [497, 118] width 101 height 10
click at [601, 90] on input "number" at bounding box center [605, 84] width 101 height 14
type input "5"
paste textarea "Aim for at least 5 workouts per week (on top of steps) 2-3 workouts to focus on…"
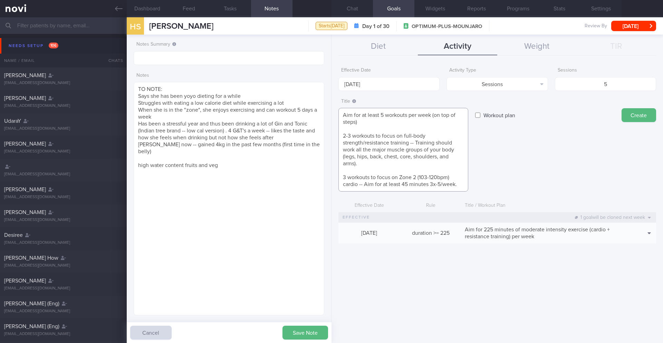
click at [357, 131] on textarea "Aim for at least 5 workouts per week (on top of steps) 2-3 workouts to focus on…" at bounding box center [404, 150] width 130 height 84
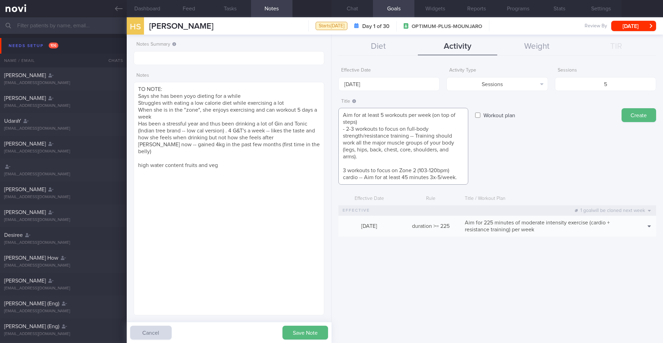
drag, startPoint x: 410, startPoint y: 136, endPoint x: 416, endPoint y: 159, distance: 23.5
click at [416, 159] on textarea "Aim for at least 5 workouts per week (on top of steps) - 2-3 workouts to focus …" at bounding box center [404, 146] width 130 height 77
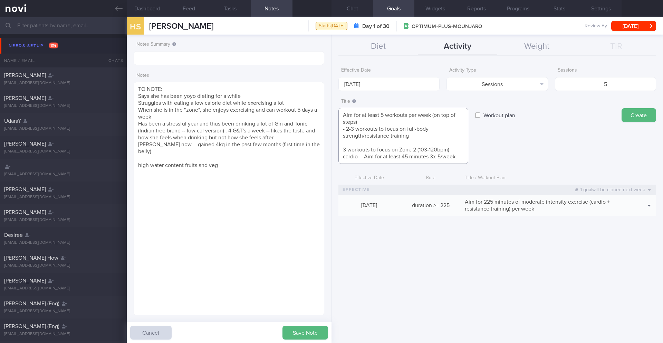
click at [339, 152] on textarea "Aim for at least 5 workouts per week (on top of steps) - 2-3 workouts to focus …" at bounding box center [404, 136] width 130 height 56
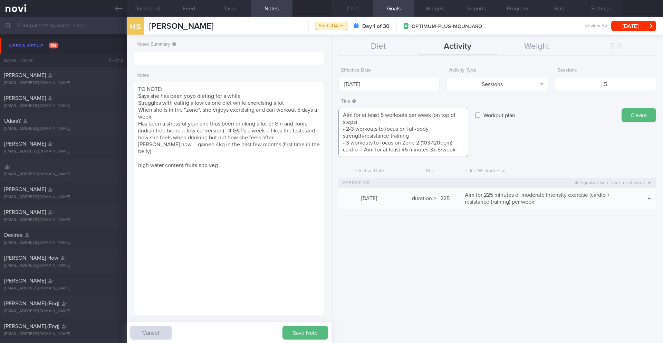
drag, startPoint x: 442, startPoint y: 150, endPoint x: 467, endPoint y: 149, distance: 25.6
click at [467, 149] on textarea "Aim for at least 5 workouts per week (on top of steps) - 2-3 workouts to focus …" at bounding box center [404, 132] width 130 height 49
type textarea "Aim for at least 5 workouts per week (on top of steps) - 2-3 workouts to focus …"
click at [642, 115] on button "Create" at bounding box center [639, 115] width 35 height 14
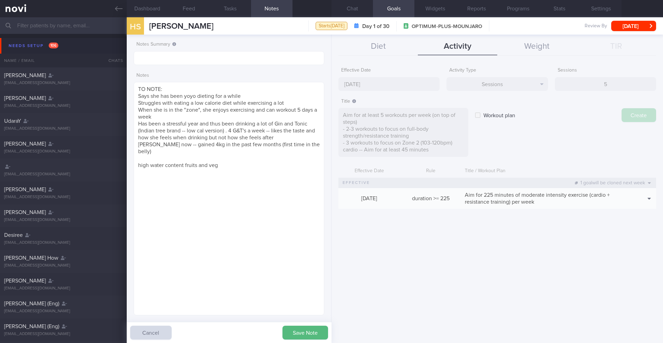
type input "[DATE]"
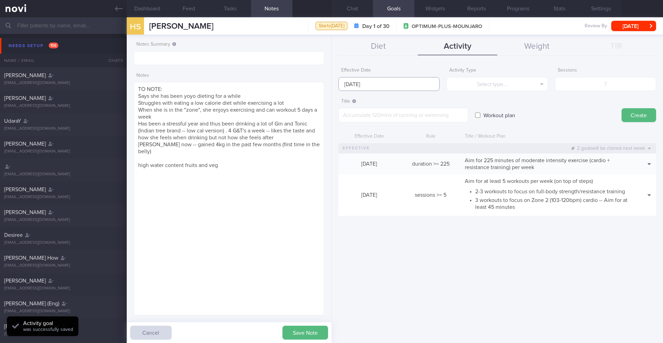
click at [413, 88] on input "[DATE]" at bounding box center [389, 84] width 101 height 14
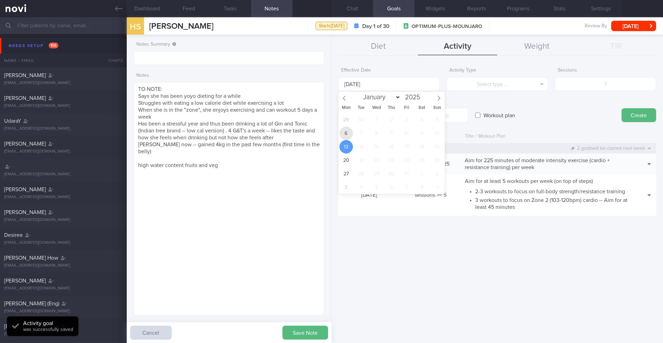
click at [343, 136] on span "6" at bounding box center [346, 132] width 13 height 13
type input "[DATE]"
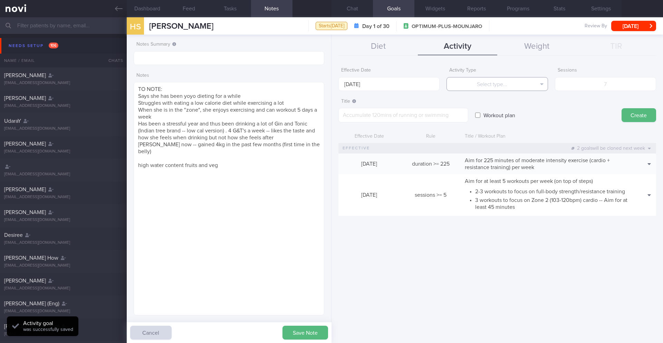
click at [486, 80] on button "Select type..." at bounding box center [497, 84] width 101 height 14
click at [494, 127] on button "Steps" at bounding box center [497, 128] width 101 height 10
click at [616, 83] on input "number" at bounding box center [605, 84] width 101 height 14
type input "49000"
click at [388, 110] on textarea at bounding box center [404, 115] width 130 height 15
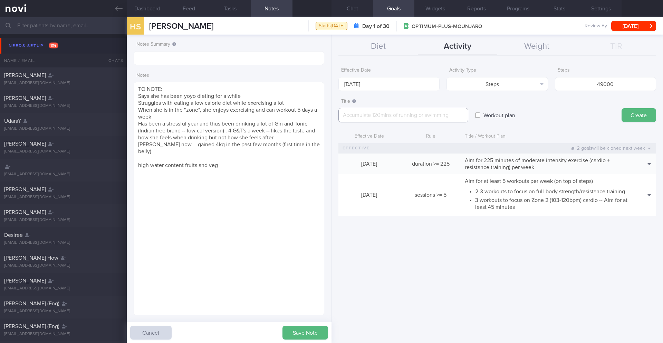
paste textarea "Aim for a minimum average of 7,000 steps per day -- Target for 10,000 steps per…"
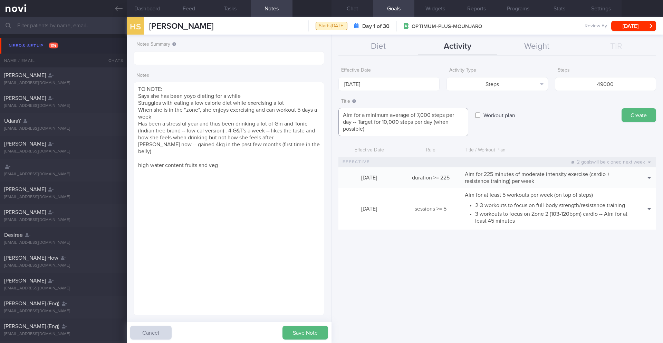
type textarea "Aim for a minimum average of 7,000 steps per day -- Target for 10,000 steps per…"
click at [626, 125] on div "Title Formatting: *Bold* - List items 1. Ordered items [click here]([URL][DOMAI…" at bounding box center [498, 115] width 318 height 41
click at [631, 117] on button "Create" at bounding box center [639, 115] width 35 height 14
type input "[DATE]"
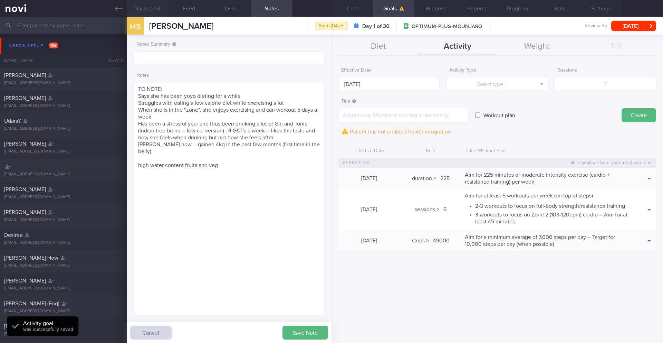
click at [149, 15] on button "Dashboard" at bounding box center [147, 8] width 41 height 17
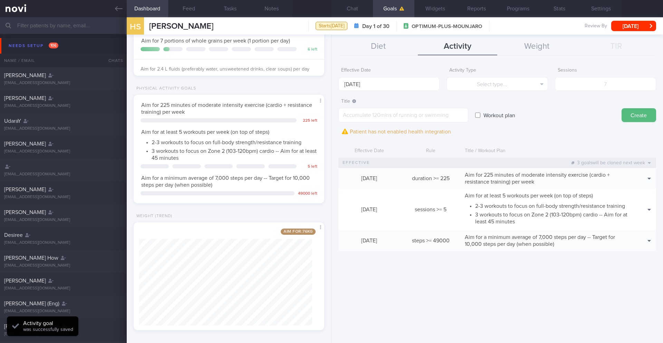
scroll to position [242, 0]
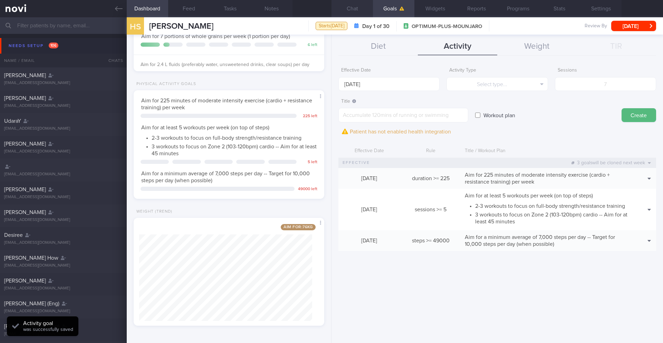
click at [355, 11] on button "Chat" at bounding box center [352, 8] width 41 height 17
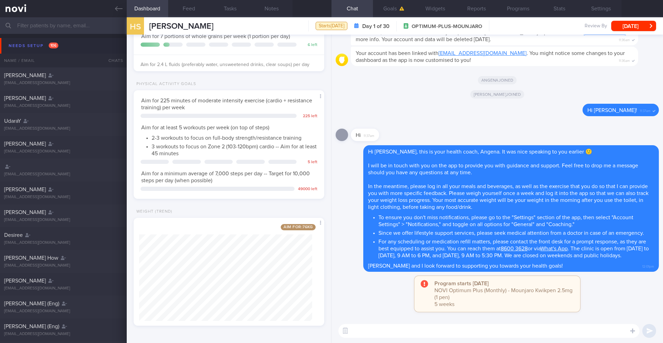
click at [367, 332] on textarea at bounding box center [489, 331] width 301 height 14
paste textarea "We have set progressive weight loss goals over the course of the program to mak…"
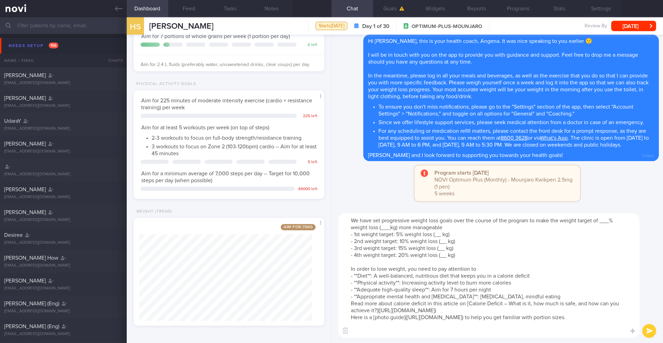
click at [611, 221] on textarea "We have set progressive weight loss goals over the course of the program to mak…" at bounding box center [489, 275] width 301 height 124
click at [266, 6] on button "Notes" at bounding box center [271, 8] width 41 height 17
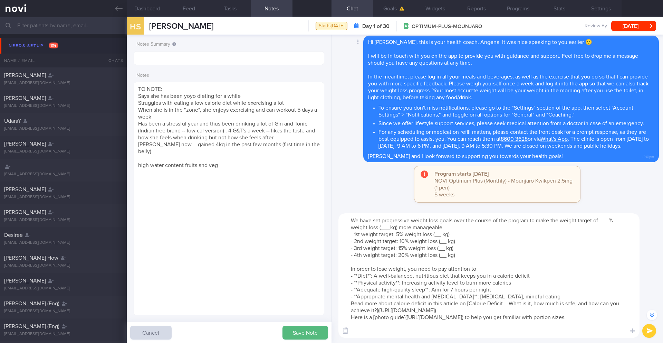
scroll to position [-1, 0]
click at [431, 324] on textarea "We have set progressive weight loss goals over the course of the program to mak…" at bounding box center [489, 275] width 301 height 124
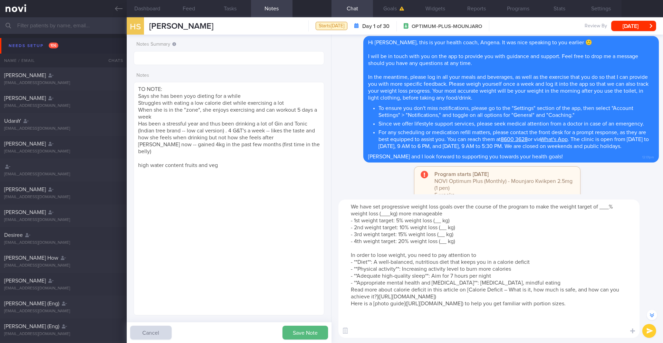
paste textarea "To learn more about AI food logging, please click on the following [link]([URL]…"
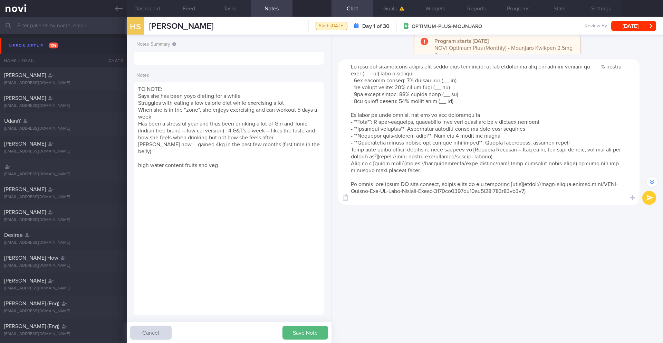
scroll to position [7, 0]
type textarea "Lo ipsu dol sitametcons adipis elit seddo eius tem incidi ut lab etdolor ma ali…"
click at [411, 300] on div "Program starts [DATE] NOVI Optimum Plus (Monthly) - Mounjaro Kwikpen 2.5mg (1 p…" at bounding box center [498, 189] width 332 height 308
drag, startPoint x: 350, startPoint y: 59, endPoint x: 542, endPoint y: 192, distance: 233.4
click at [542, 192] on textarea at bounding box center [489, 131] width 301 height 145
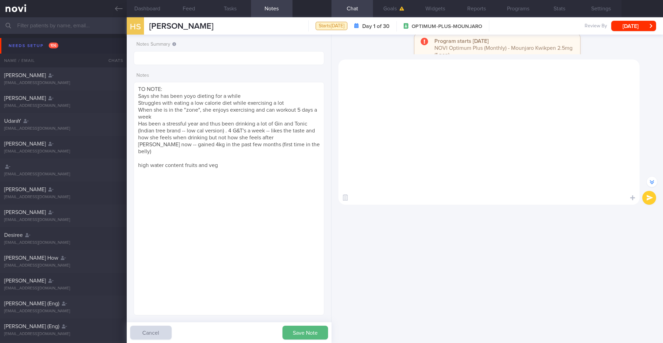
scroll to position [0, 0]
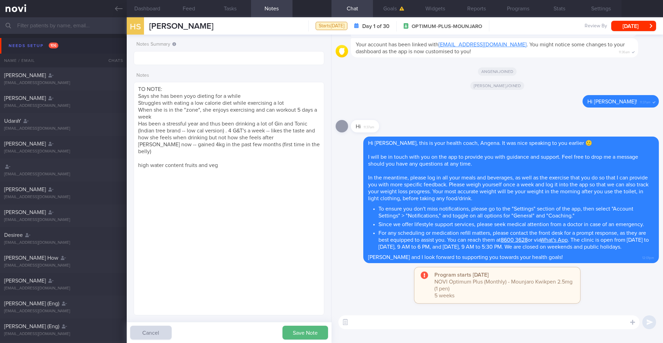
click at [372, 324] on textarea at bounding box center [489, 322] width 301 height 14
paste textarea "Lo ipsu dol sitametcons adipis elit seddo eius tem incidi ut lab etdolor ma ali…"
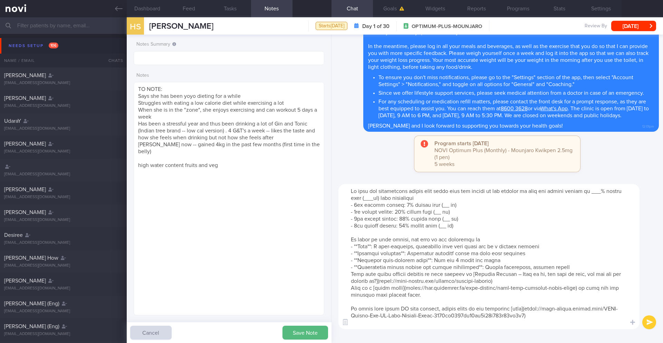
click at [363, 321] on textarea at bounding box center [489, 256] width 301 height 145
paste textarea "For exercise, focus on incorporating a good mix of aerobic (cardio) and strengt…"
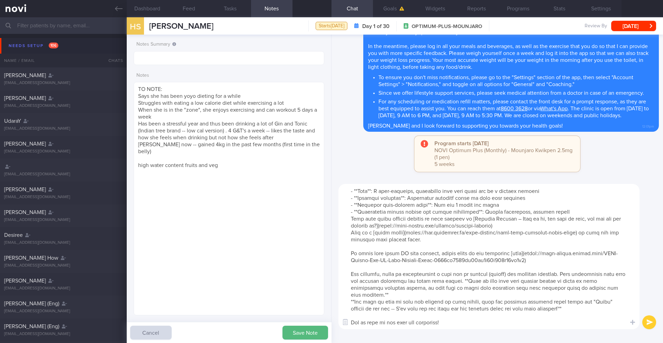
click at [401, 290] on textarea at bounding box center [489, 256] width 301 height 145
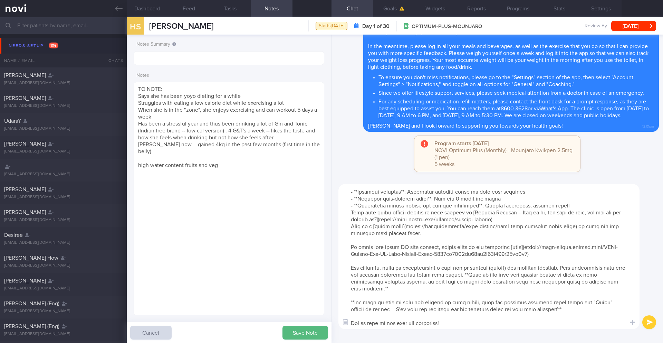
drag, startPoint x: 371, startPoint y: 311, endPoint x: 537, endPoint y: 311, distance: 165.5
click at [537, 311] on textarea at bounding box center [489, 256] width 301 height 145
click at [350, 214] on textarea at bounding box center [489, 256] width 301 height 145
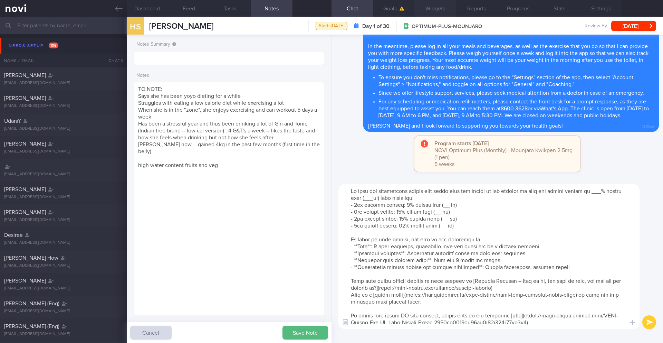
type textarea "Lo ipsu dol sitametcons adipis elit seddo eius tem incidi ut lab etdolor ma ali…"
click at [191, 214] on textarea "TO NOTE: Says she has been yoyo dieting for a while Struggles with eating a low…" at bounding box center [229, 198] width 191 height 233
paste textarea "SUPPORT NEEDED: CHALLENGE: - DIET - EXERCISE - MEDS - WEIGHT - HbA1c/GMI Wt tre…"
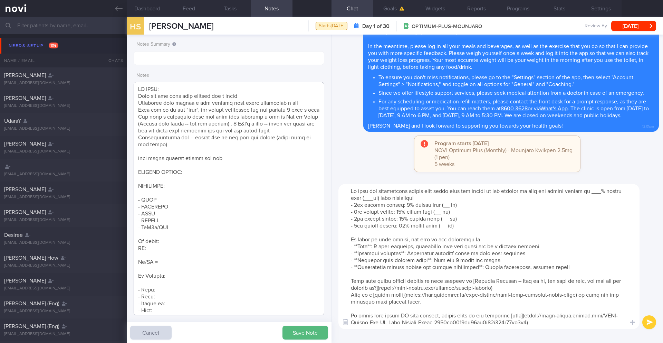
drag, startPoint x: 221, startPoint y: 168, endPoint x: 128, endPoint y: 161, distance: 93.5
click at [127, 161] on div "Notes Summary Notes Save Note Cancel" at bounding box center [229, 189] width 205 height 308
click at [150, 166] on textarea at bounding box center [229, 198] width 191 height 233
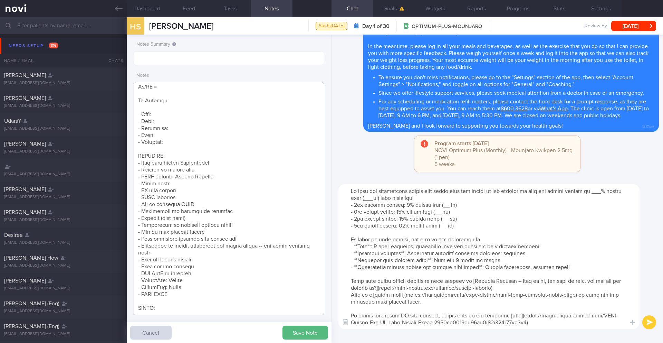
scroll to position [175, 0]
click at [209, 202] on textarea at bounding box center [229, 198] width 191 height 233
click at [200, 189] on textarea at bounding box center [229, 198] width 191 height 233
click at [200, 186] on textarea at bounding box center [229, 198] width 191 height 233
paste textarea "high water content fruits and veg"
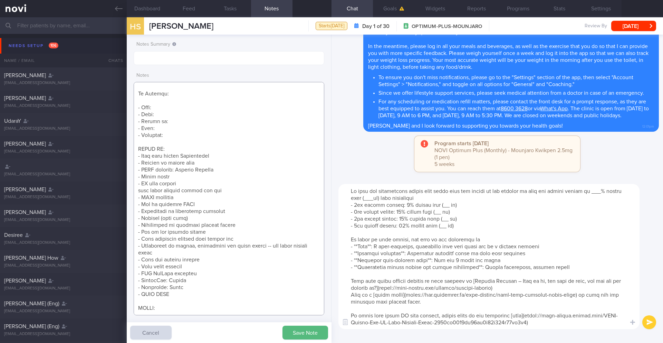
scroll to position [182, 0]
click at [141, 185] on textarea at bounding box center [229, 198] width 191 height 233
click at [179, 91] on textarea at bounding box center [229, 198] width 191 height 233
click at [180, 88] on textarea at bounding box center [229, 198] width 191 height 233
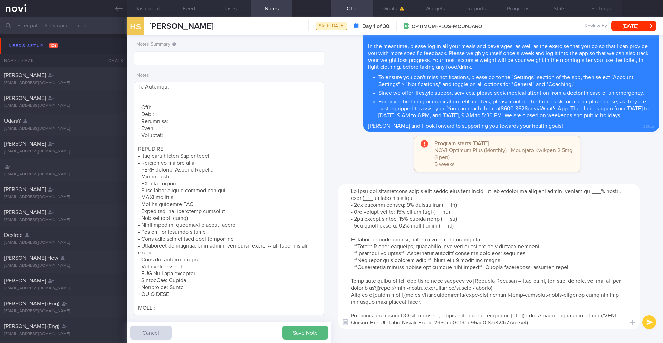
paste textarea "5% (4kg -> 76kg) > 10% (8kg -> 72kg) > 15% (12kg -> 68kg) > 20% (16kg -> 64kg) …"
click at [184, 85] on textarea at bounding box center [229, 198] width 191 height 233
click at [188, 87] on textarea at bounding box center [229, 198] width 191 height 233
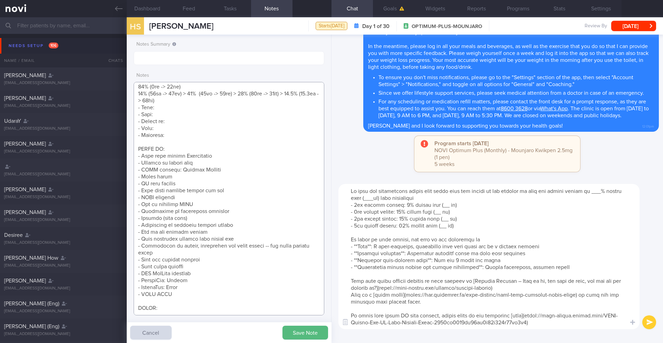
click at [190, 89] on textarea at bounding box center [229, 198] width 191 height 233
click at [191, 93] on textarea at bounding box center [229, 198] width 191 height 233
click at [192, 96] on textarea at bounding box center [229, 198] width 191 height 233
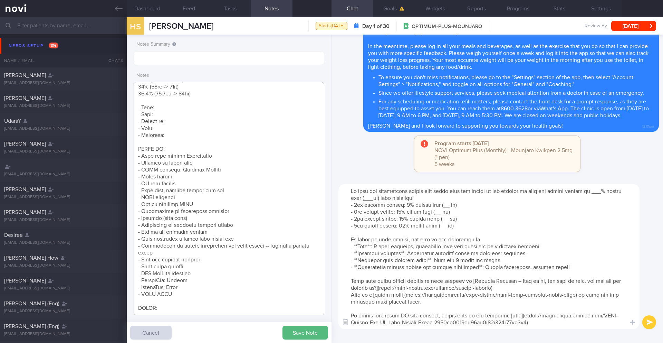
click at [222, 139] on textarea at bounding box center [229, 198] width 191 height 233
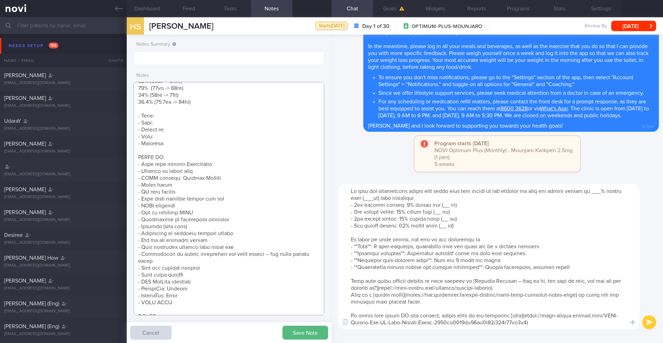
scroll to position [150, 0]
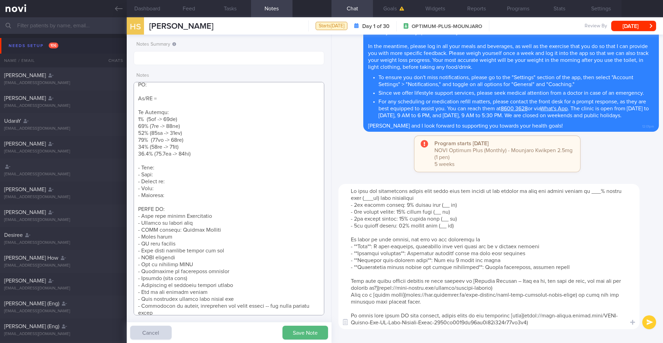
type textarea "TO NOTE: Says she has been yoyo dieting for a while Struggles with eating a low…"
drag, startPoint x: 610, startPoint y: 192, endPoint x: 603, endPoint y: 193, distance: 6.7
click at [603, 193] on textarea at bounding box center [489, 256] width 301 height 145
drag, startPoint x: 610, startPoint y: 192, endPoint x: 603, endPoint y: 193, distance: 7.7
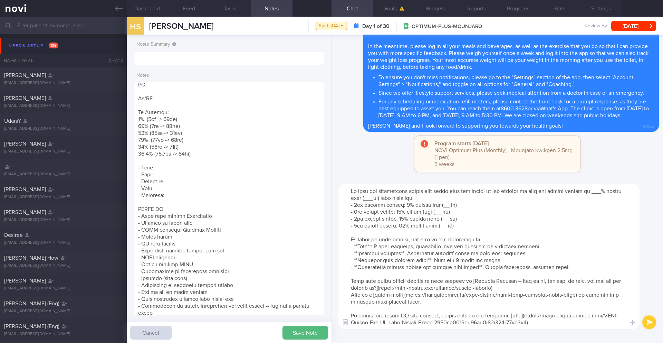
click at [603, 193] on textarea at bounding box center [489, 256] width 301 height 145
drag, startPoint x: 391, startPoint y: 198, endPoint x: 381, endPoint y: 199, distance: 9.4
click at [381, 199] on textarea at bounding box center [489, 256] width 301 height 145
drag, startPoint x: 443, startPoint y: 205, endPoint x: 435, endPoint y: 205, distance: 8.3
click at [435, 205] on textarea at bounding box center [489, 256] width 301 height 145
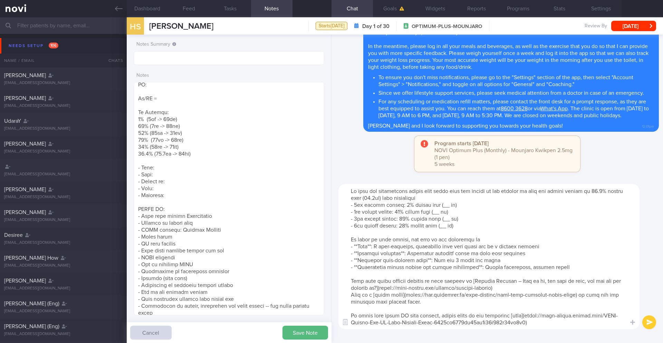
click at [440, 205] on textarea at bounding box center [489, 256] width 301 height 145
drag, startPoint x: 444, startPoint y: 205, endPoint x: 435, endPoint y: 206, distance: 8.4
click at [435, 206] on textarea at bounding box center [489, 256] width 301 height 145
click at [395, 7] on button "Goals" at bounding box center [393, 8] width 41 height 17
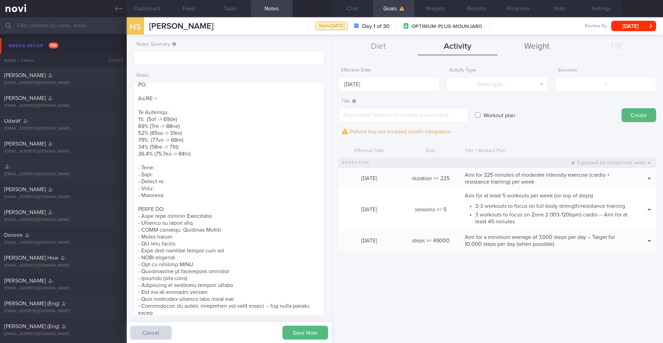
click at [525, 46] on button "Weight" at bounding box center [536, 46] width 79 height 17
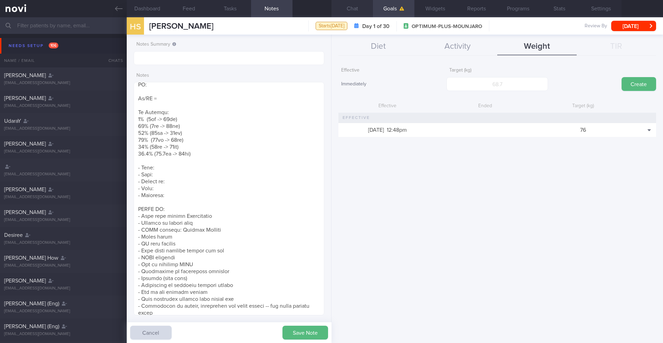
click at [349, 12] on button "Chat" at bounding box center [352, 8] width 41 height 17
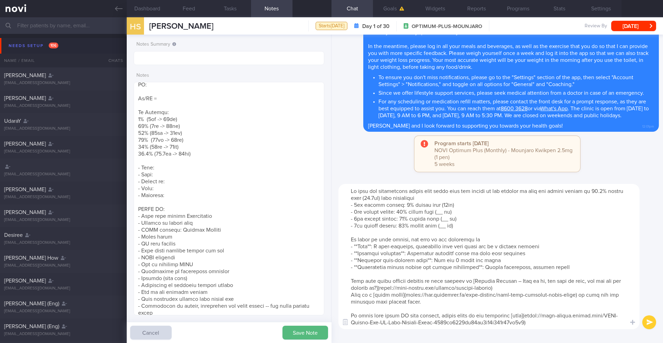
drag, startPoint x: 448, startPoint y: 212, endPoint x: 442, endPoint y: 212, distance: 5.9
click at [442, 212] on textarea at bounding box center [489, 256] width 301 height 145
drag, startPoint x: 447, startPoint y: 220, endPoint x: 440, endPoint y: 221, distance: 7.3
click at [440, 221] on textarea at bounding box center [489, 256] width 301 height 145
click at [449, 226] on textarea at bounding box center [489, 256] width 301 height 145
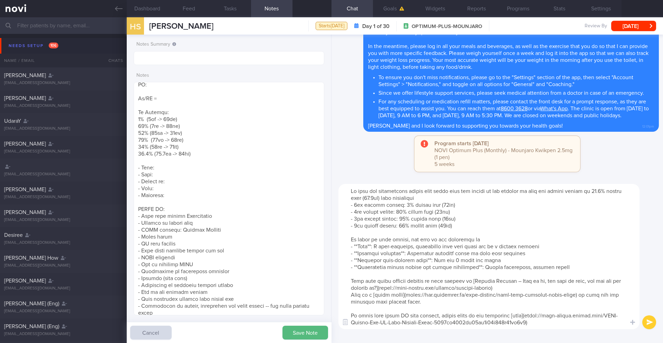
click at [459, 227] on textarea at bounding box center [489, 256] width 301 height 145
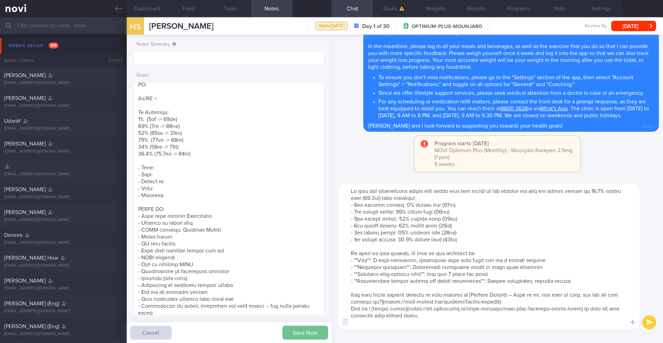
type textarea "Lo ipsu dol sitametcons adipis elit seddo eius tem incidi ut lab etdolor ma ali…"
click at [293, 336] on button "Save Note" at bounding box center [306, 332] width 46 height 14
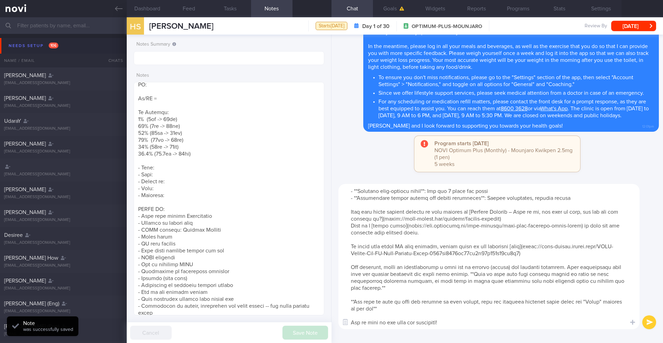
scroll to position [97, 0]
click at [653, 325] on button "submit" at bounding box center [650, 322] width 14 height 14
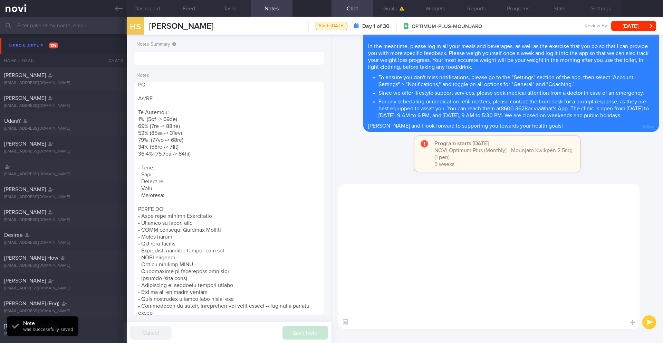
scroll to position [0, 0]
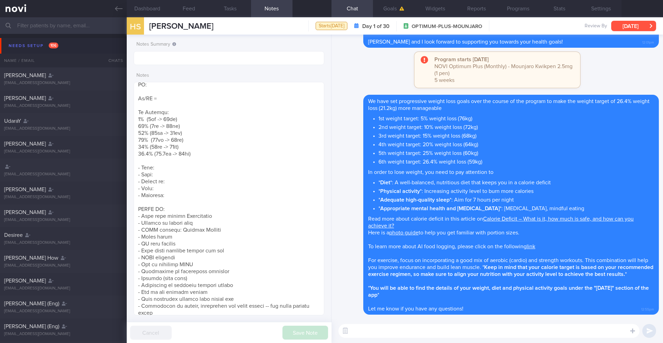
click at [623, 27] on button "[DATE]" at bounding box center [633, 26] width 45 height 10
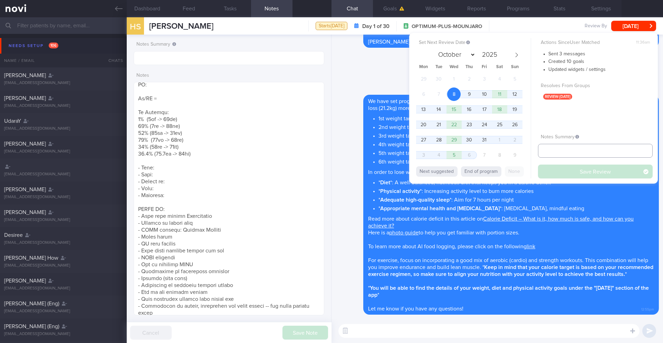
click at [561, 155] on input "text" at bounding box center [595, 151] width 115 height 14
click at [488, 94] on span "10" at bounding box center [484, 93] width 13 height 13
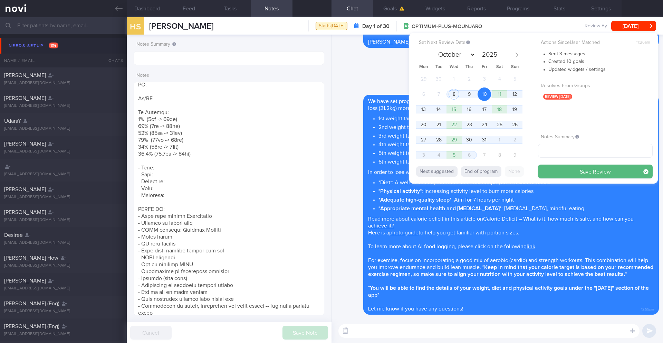
click at [560, 157] on div "Actions Since User Matched 11:36am Sent 3 messages Created 10 goals Updated wid…" at bounding box center [595, 108] width 115 height 140
click at [560, 154] on input "text" at bounding box center [595, 151] width 115 height 14
type input "10/10 NEW OP+"
click at [577, 169] on button "Save Review" at bounding box center [595, 171] width 115 height 14
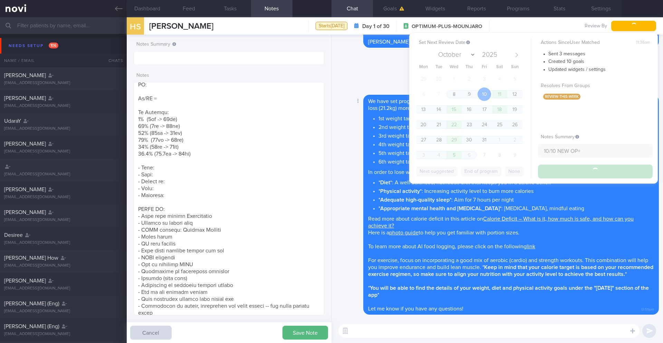
type input "10/10 NEW OP+"
